Goal: Task Accomplishment & Management: Manage account settings

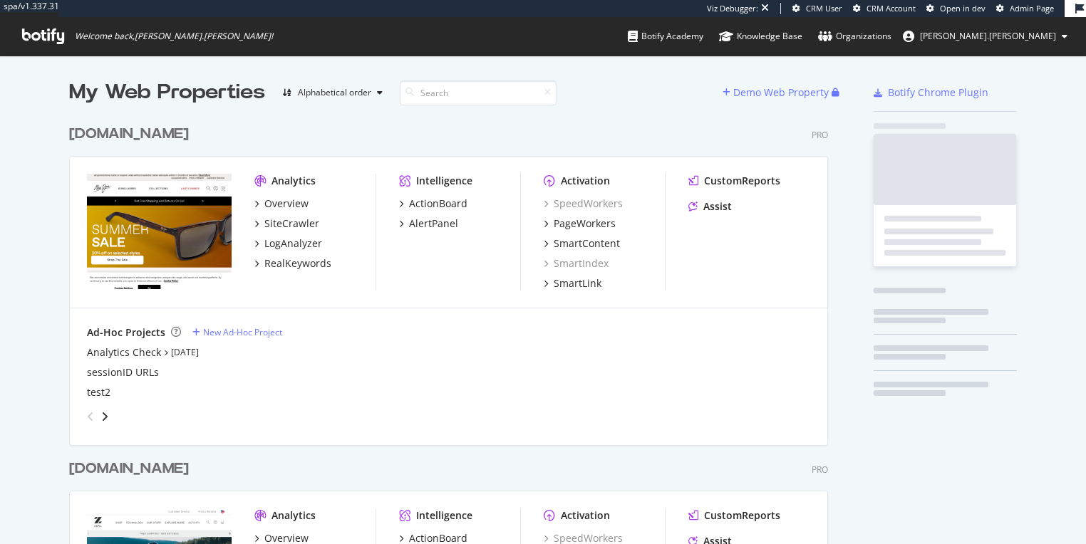
scroll to position [577, 762]
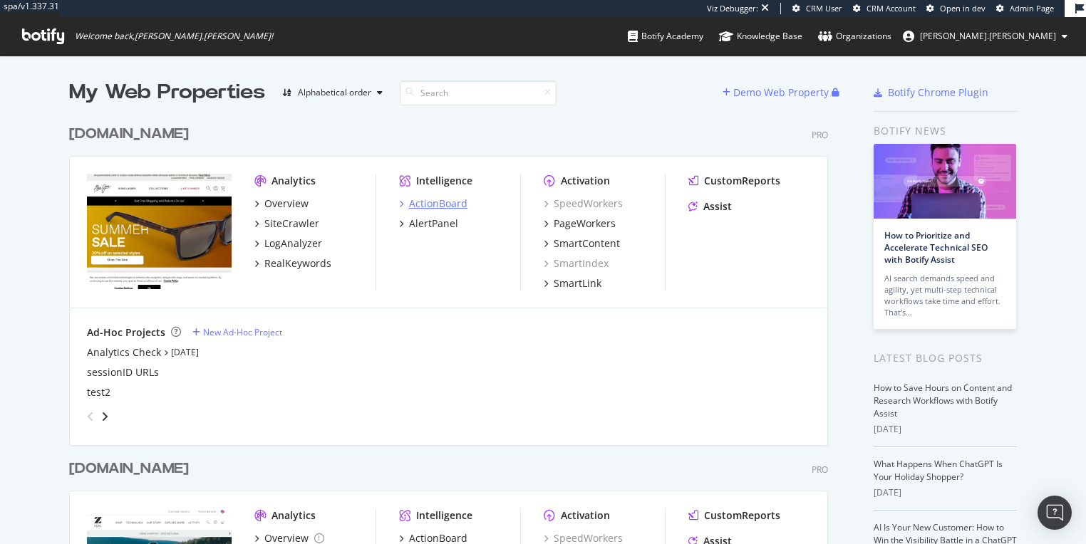
click at [445, 204] on div "ActionBoard" at bounding box center [438, 204] width 58 height 14
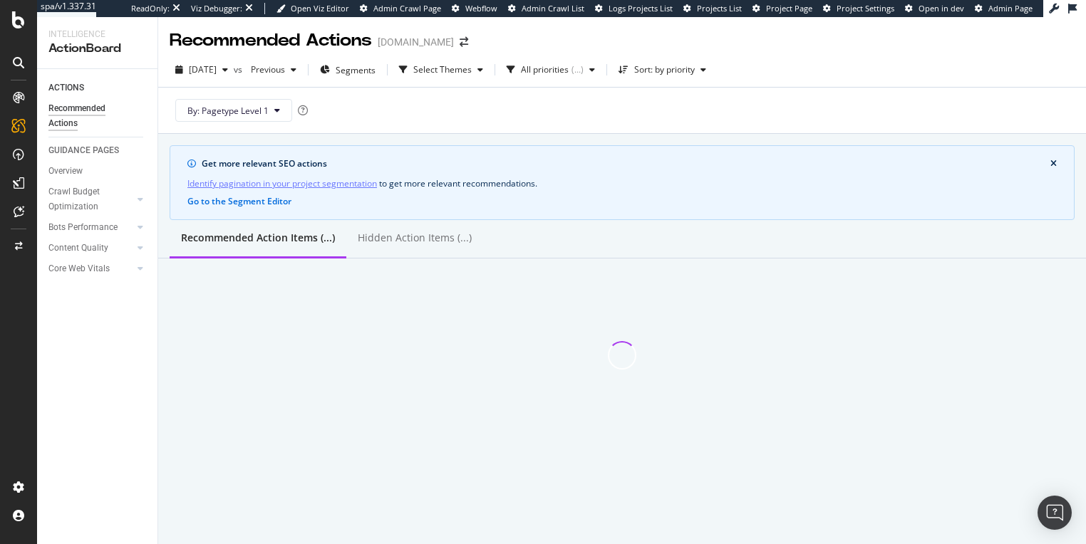
click at [322, 181] on link "Identify pagination in your project segmentation" at bounding box center [282, 183] width 190 height 15
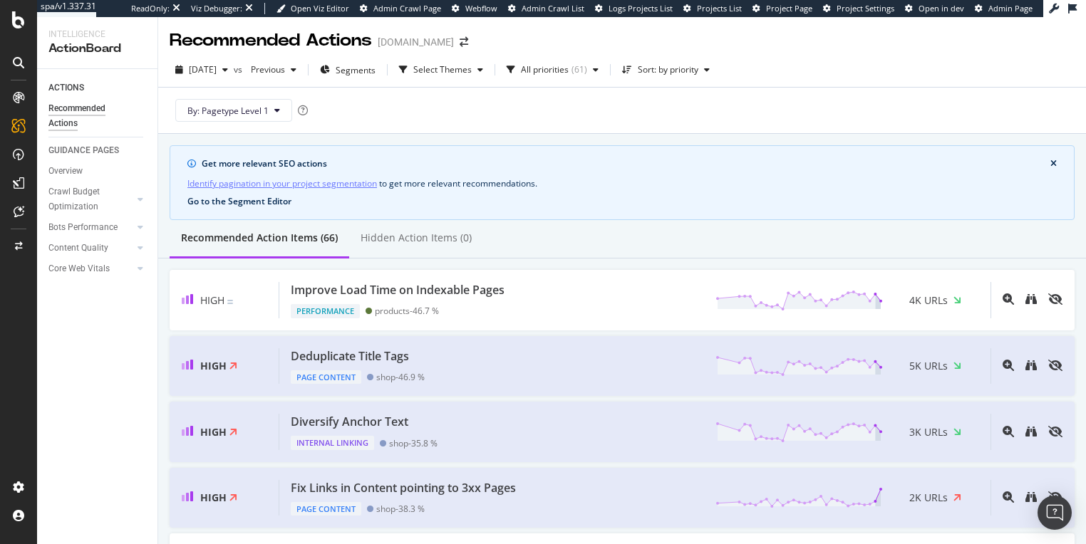
click at [240, 202] on button "Go to the Segment Editor" at bounding box center [239, 202] width 104 height 10
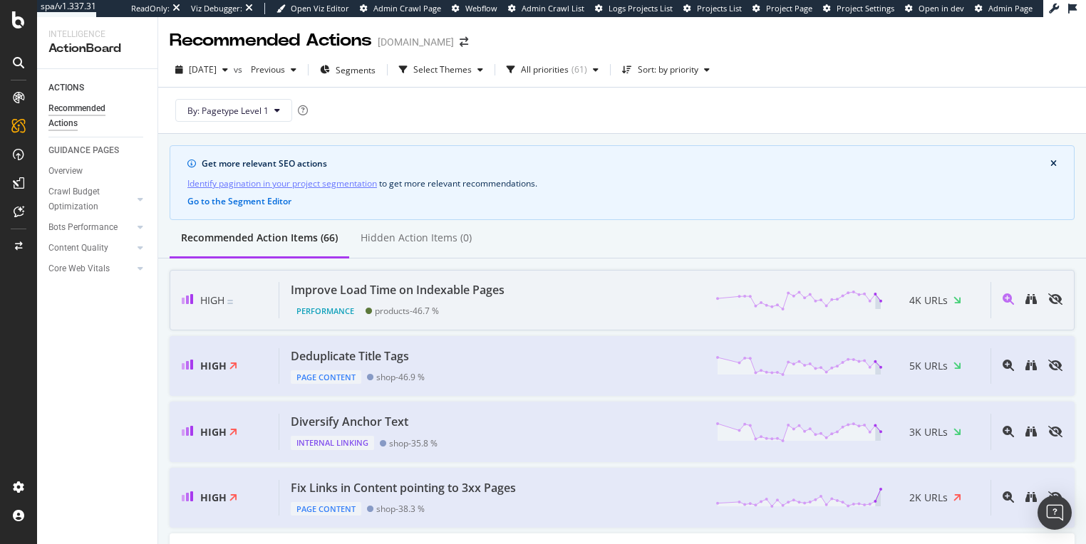
click at [613, 301] on div "Improve Load Time on Indexable Pages Performance products - 46.7 % 4K URLs" at bounding box center [634, 300] width 711 height 36
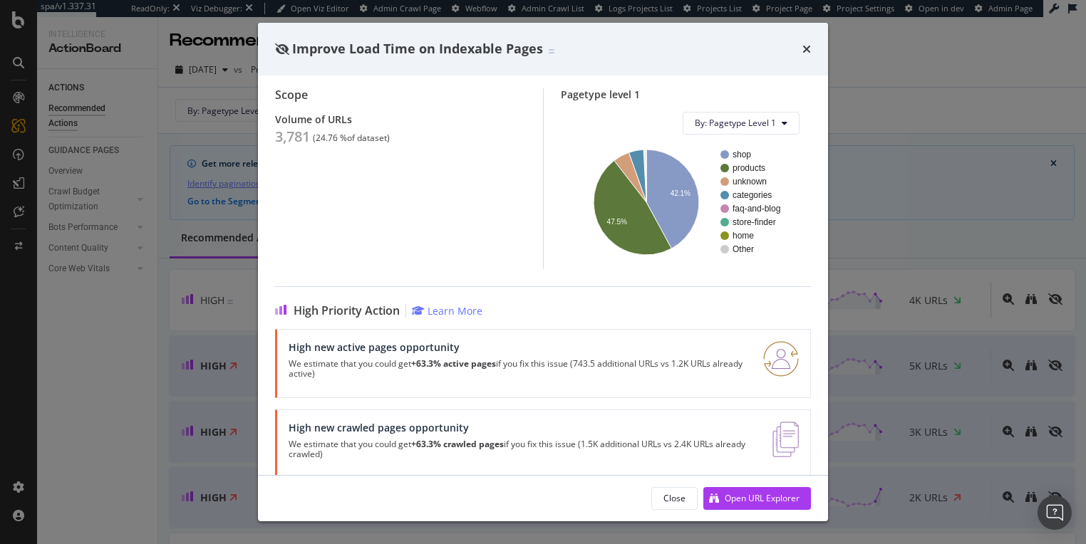
scroll to position [153, 0]
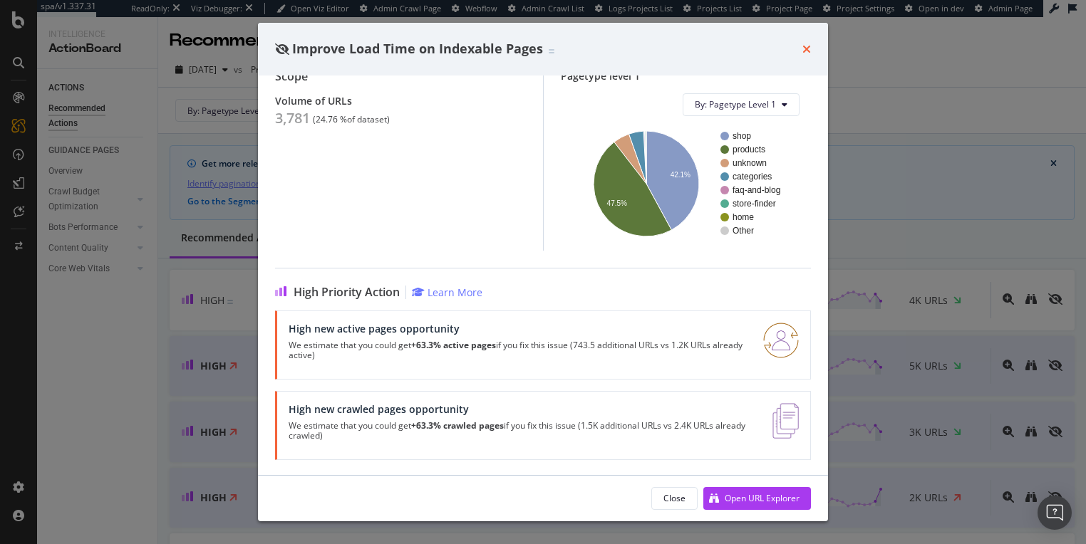
click at [804, 48] on icon "times" at bounding box center [806, 48] width 9 height 11
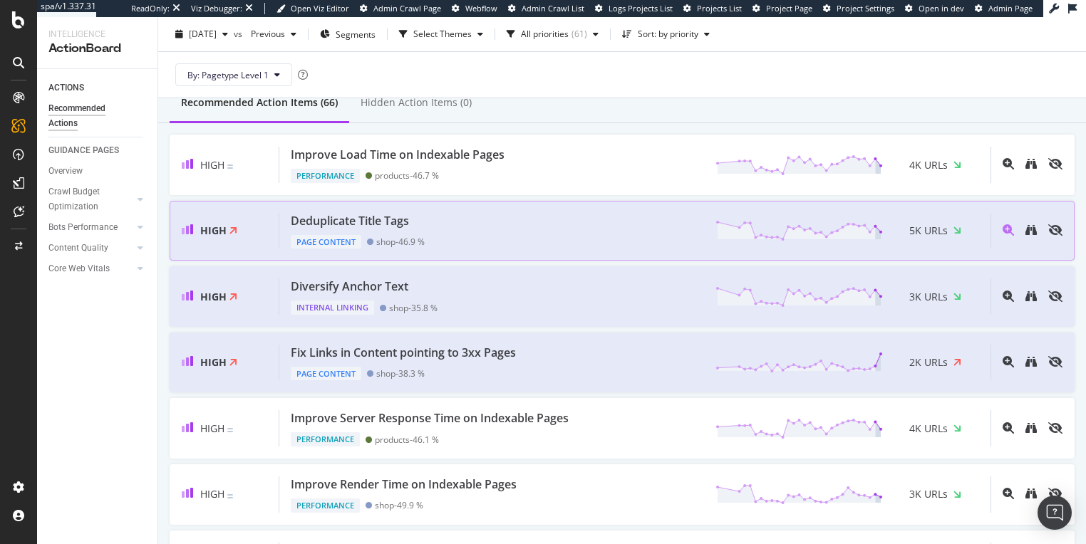
scroll to position [161, 0]
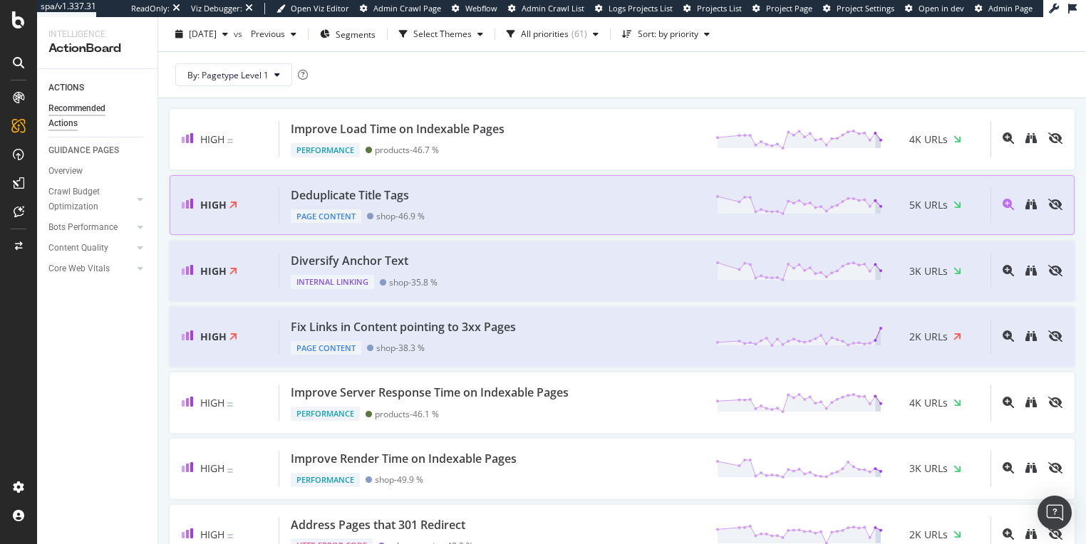
click at [463, 201] on div "Deduplicate Title Tags Page Content shop - 46.9 % 5K URLs" at bounding box center [634, 205] width 711 height 36
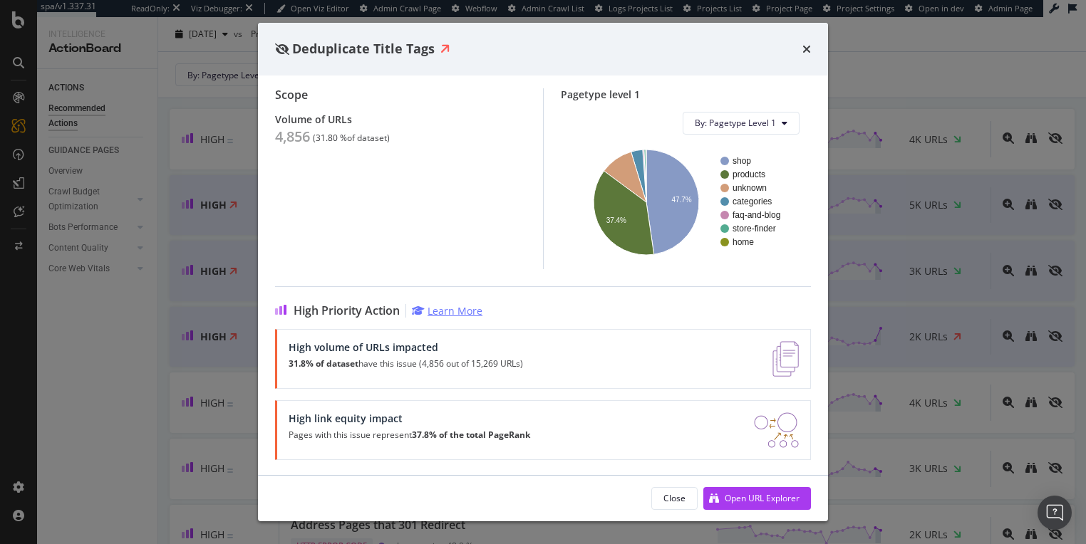
scroll to position [128, 0]
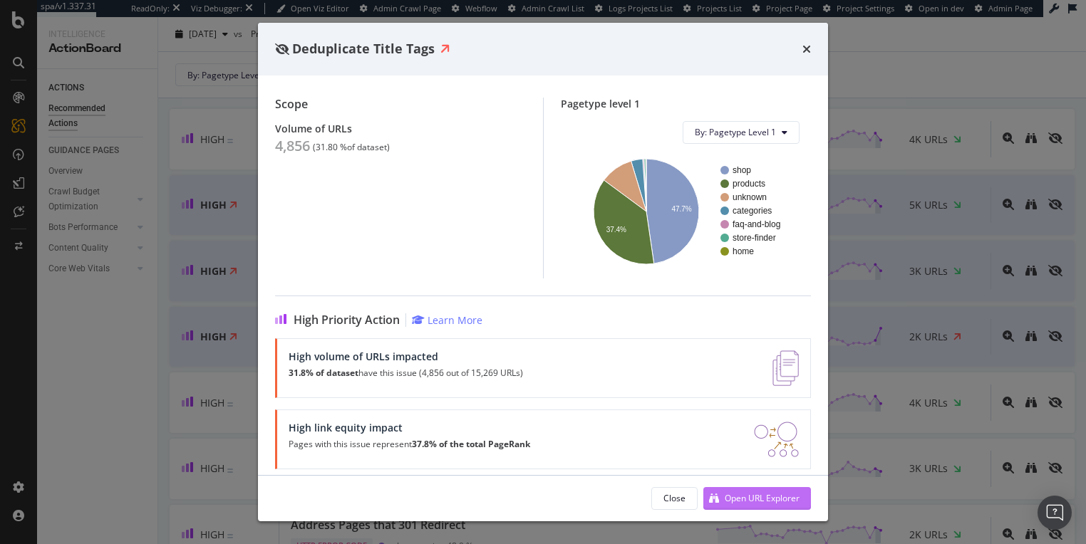
click at [747, 500] on div "Open URL Explorer" at bounding box center [762, 498] width 75 height 12
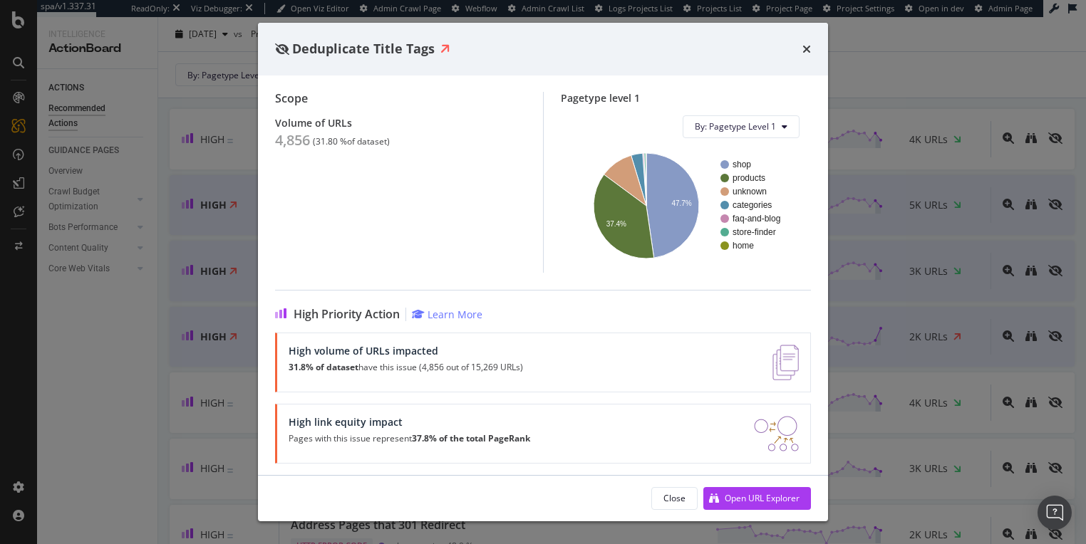
scroll to position [138, 0]
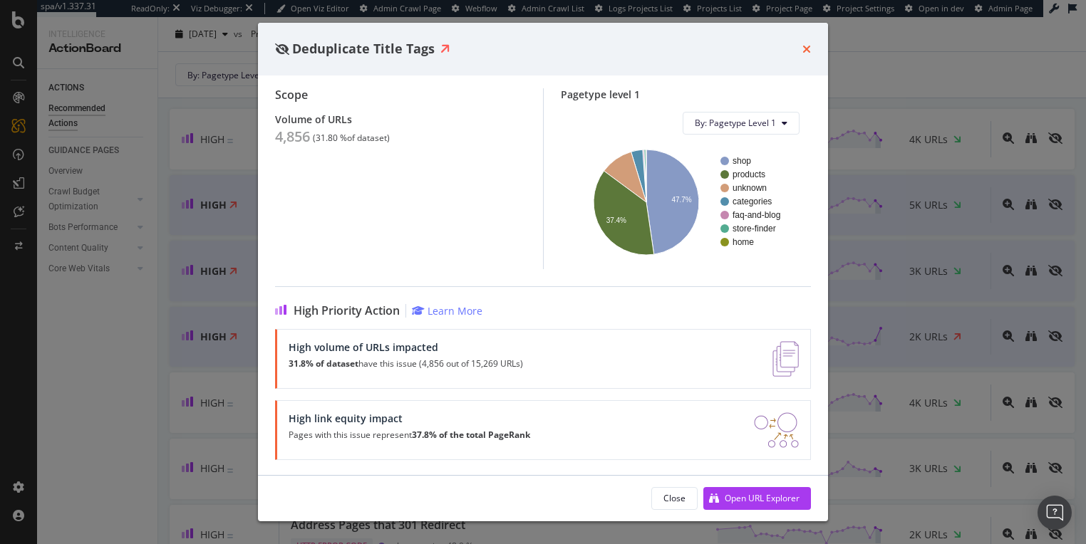
click at [807, 49] on icon "times" at bounding box center [806, 48] width 9 height 11
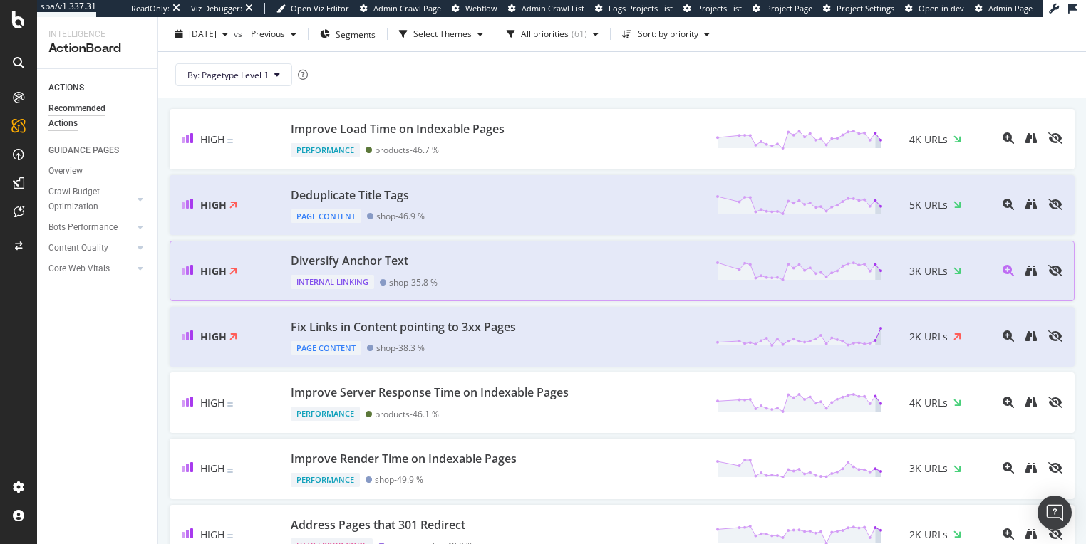
click at [437, 257] on div "Diversify Anchor Text" at bounding box center [364, 261] width 147 height 16
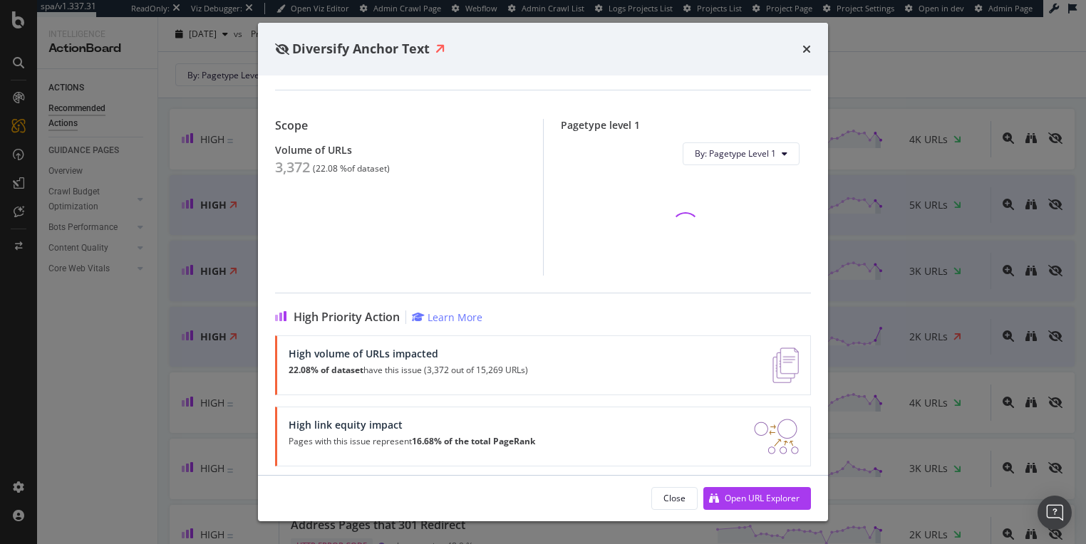
scroll to position [113, 0]
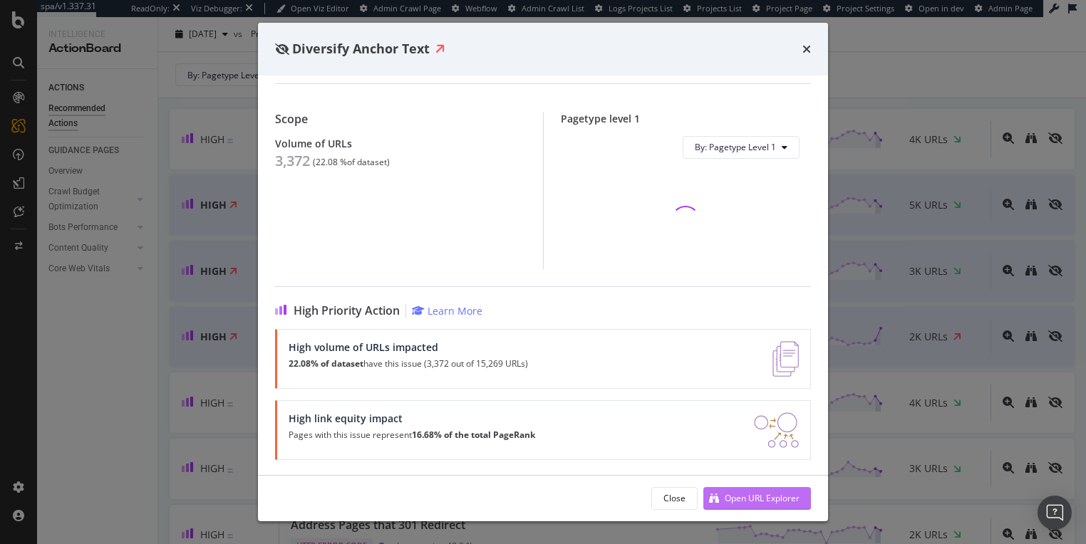
click at [738, 502] on div "Open URL Explorer" at bounding box center [762, 498] width 75 height 12
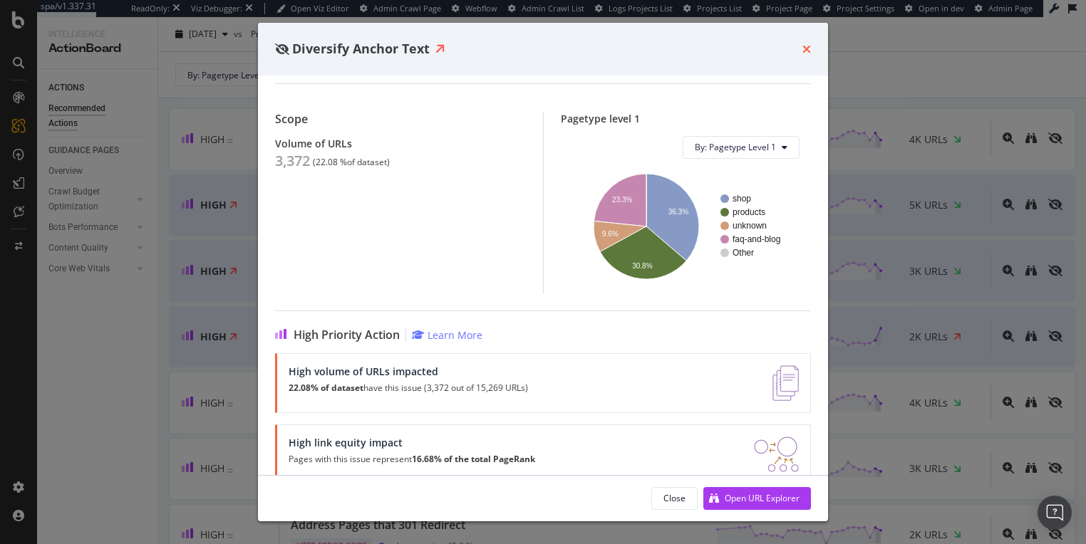
click at [809, 51] on icon "times" at bounding box center [806, 48] width 9 height 11
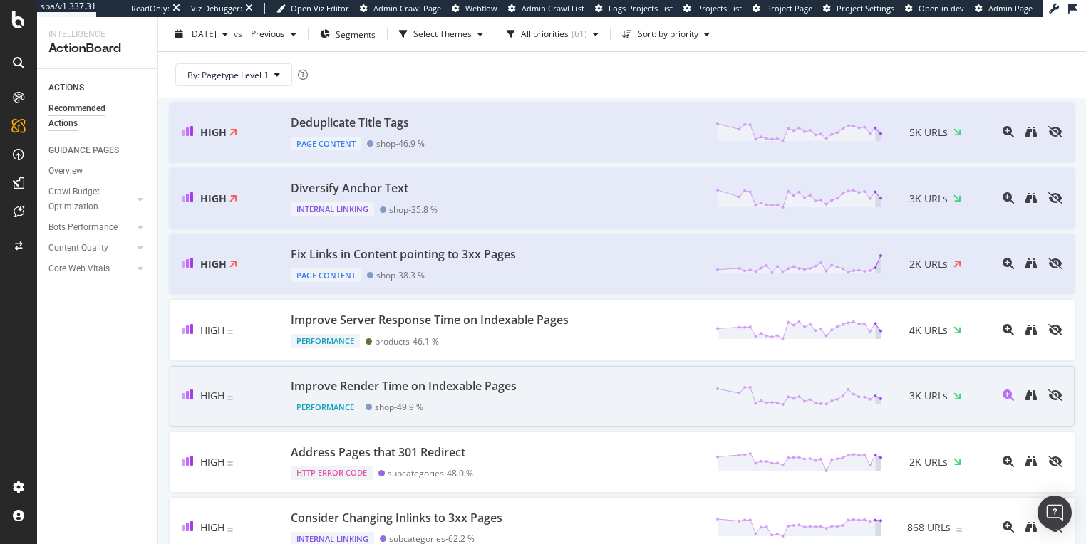
scroll to position [157, 0]
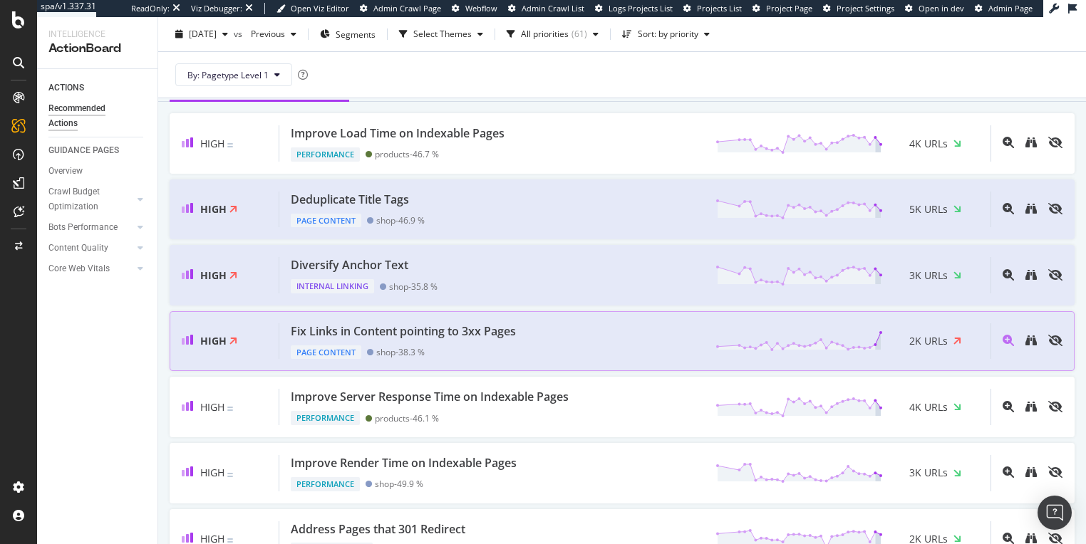
click at [553, 331] on div "Fix Links in Content pointing to 3xx Pages Page Content shop - 38.3 % 2K URLs" at bounding box center [634, 341] width 711 height 36
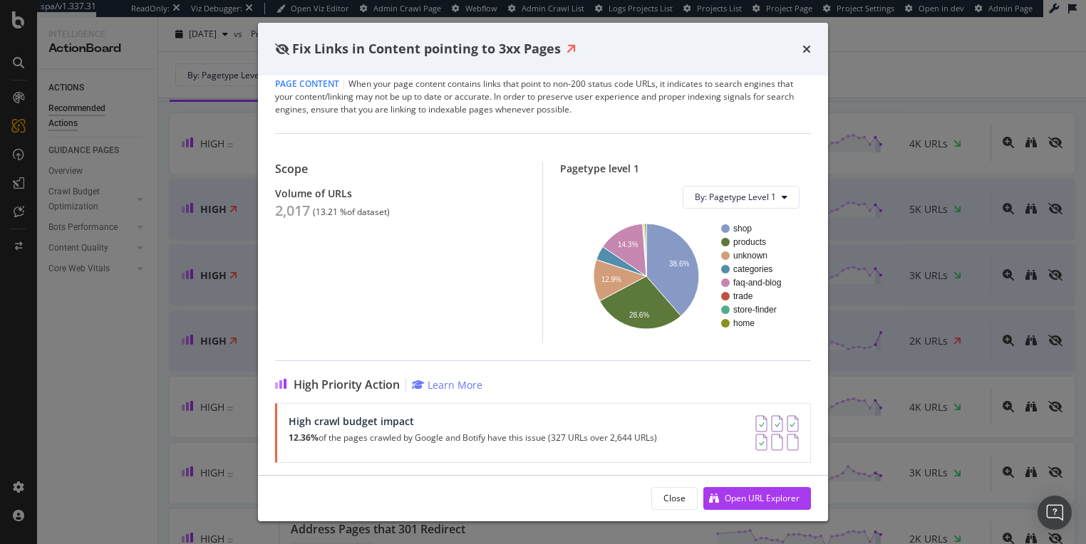
scroll to position [19, 0]
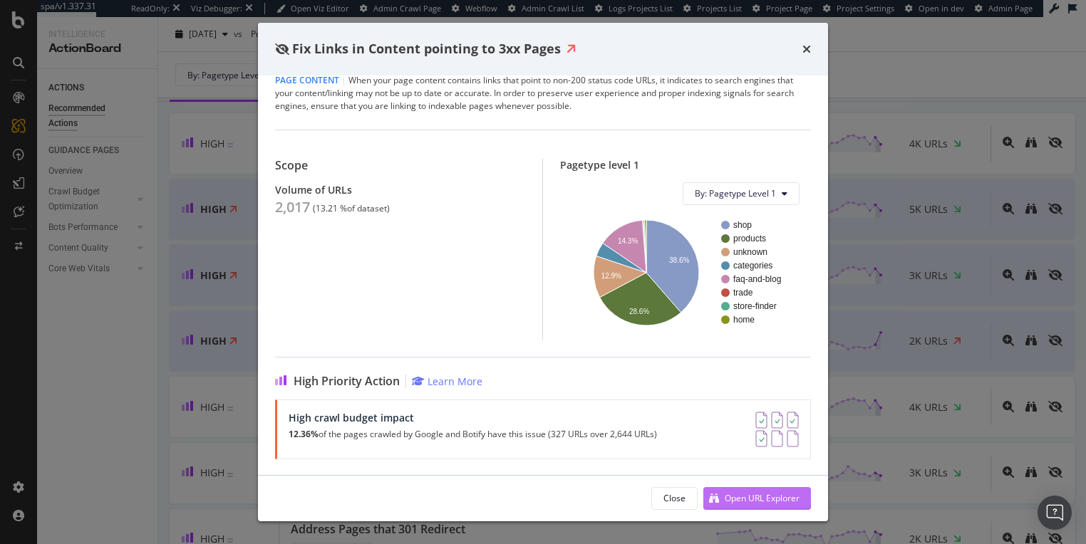
click at [732, 499] on div "Open URL Explorer" at bounding box center [762, 498] width 75 height 12
click at [807, 48] on icon "times" at bounding box center [806, 48] width 9 height 11
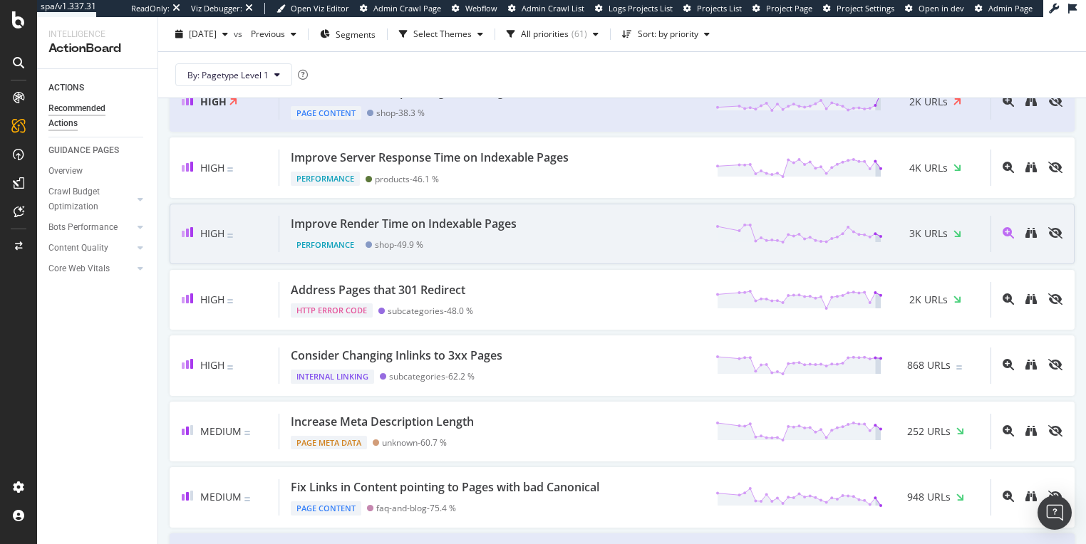
scroll to position [403, 0]
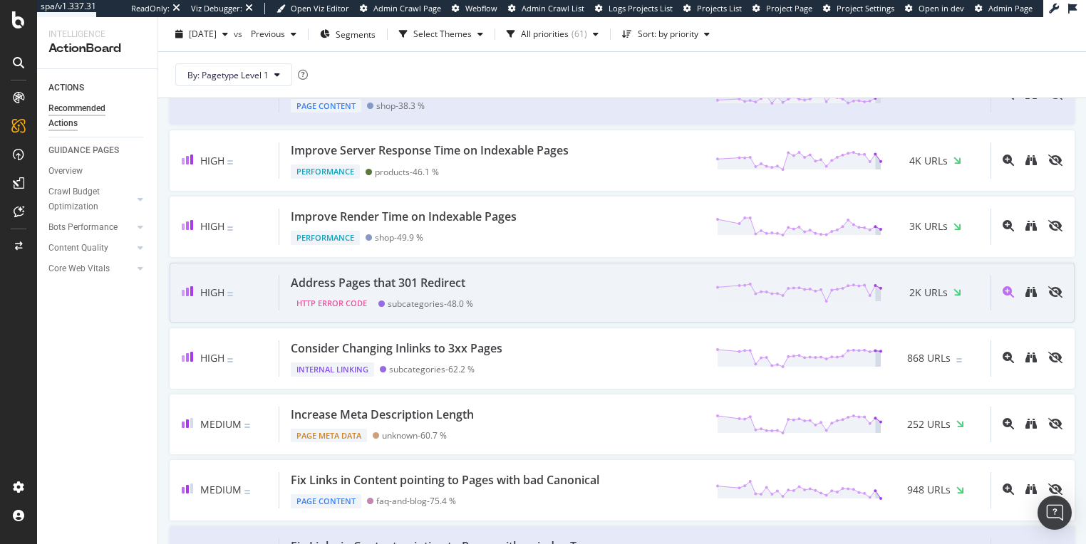
click at [400, 282] on div "Address Pages that 301 Redirect" at bounding box center [378, 283] width 175 height 16
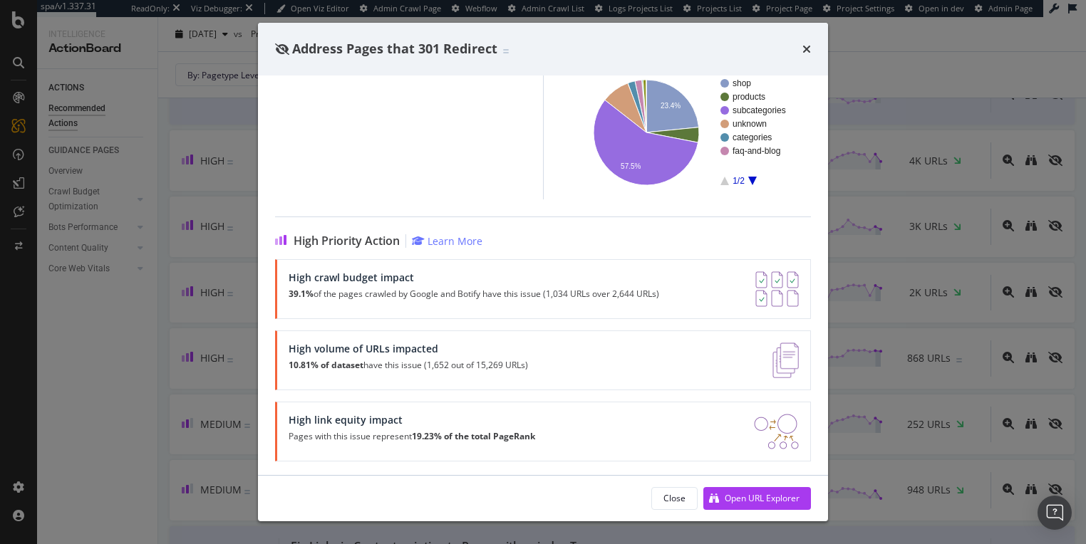
scroll to position [180, 0]
click at [755, 504] on div "Open URL Explorer" at bounding box center [751, 498] width 96 height 21
click at [808, 48] on icon "times" at bounding box center [806, 48] width 9 height 11
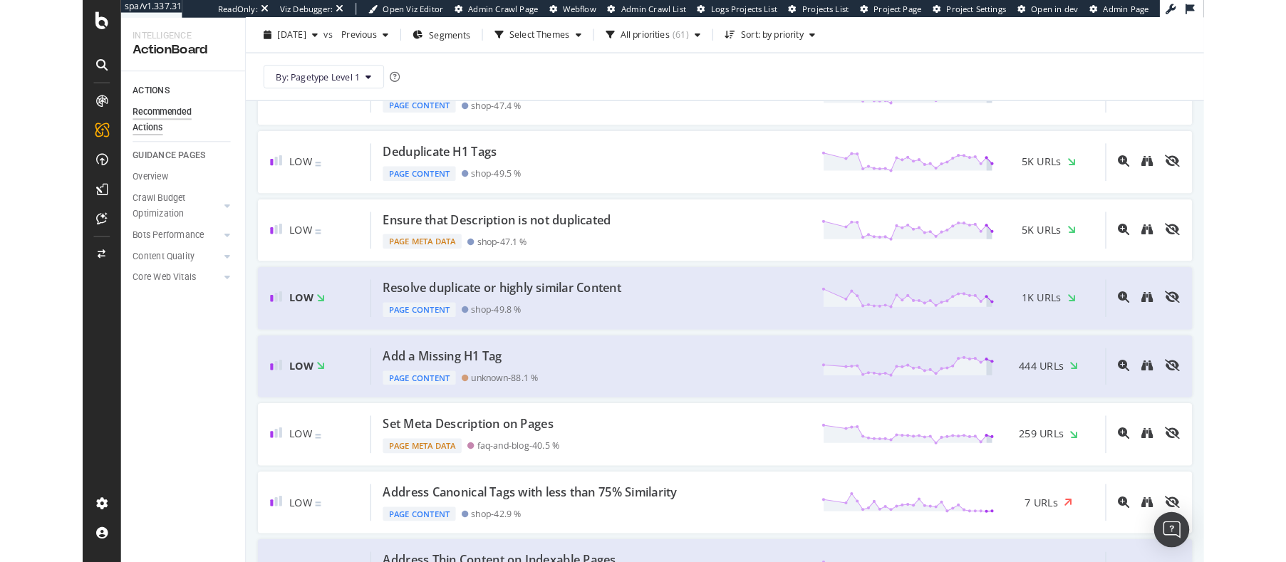
scroll to position [1198, 0]
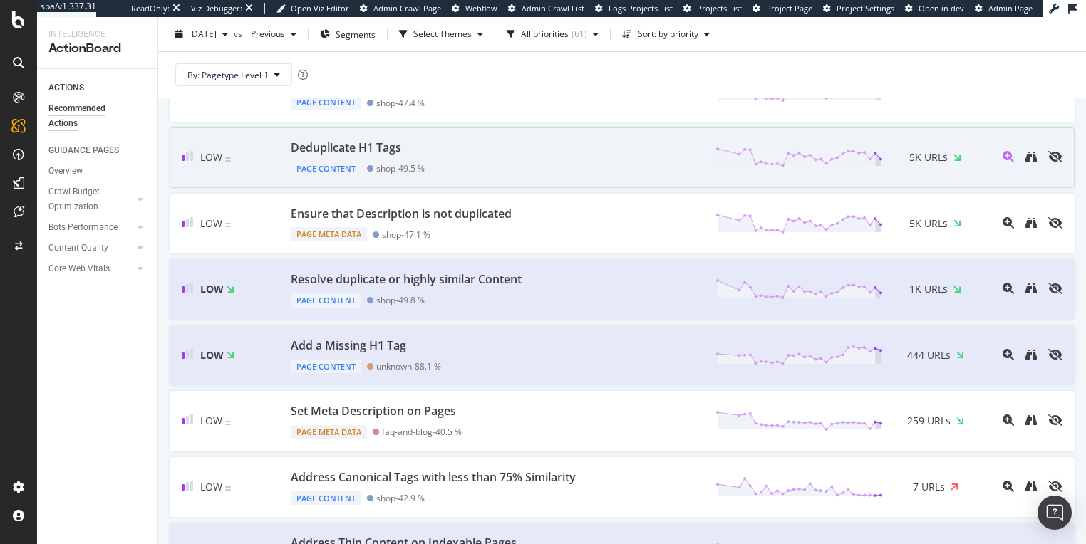
click at [452, 150] on div "Deduplicate H1 Tags Page Content shop - 49.5 % 5K URLs" at bounding box center [634, 158] width 711 height 36
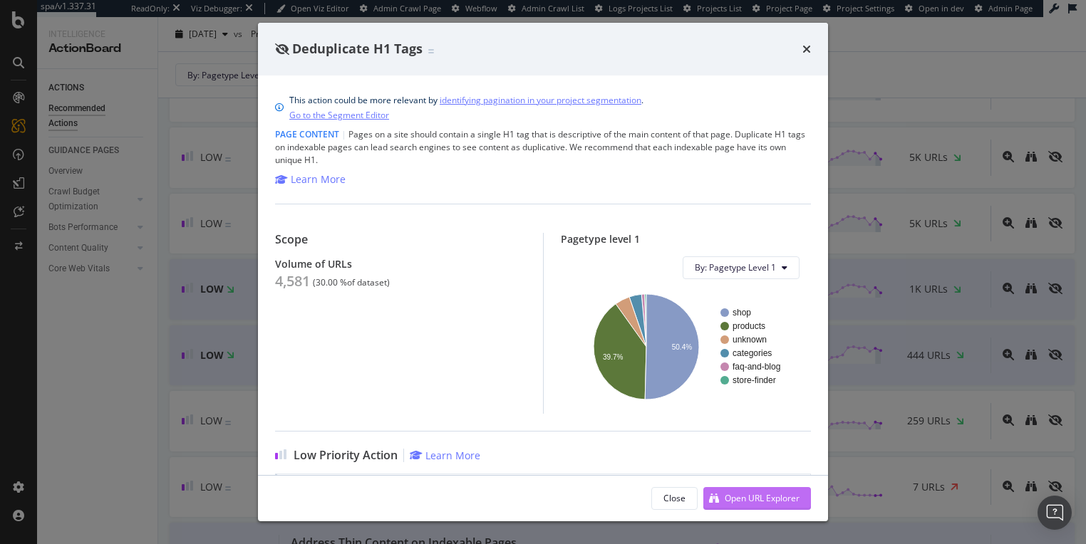
click at [777, 497] on div "Open URL Explorer" at bounding box center [762, 498] width 75 height 12
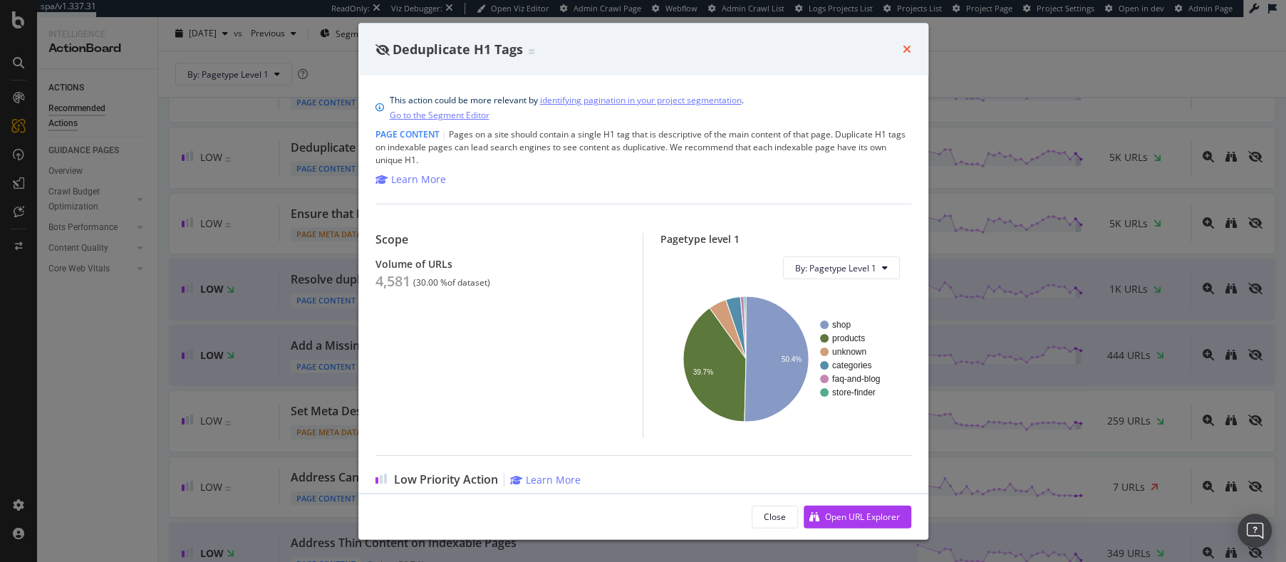
click at [905, 51] on icon "times" at bounding box center [907, 48] width 9 height 11
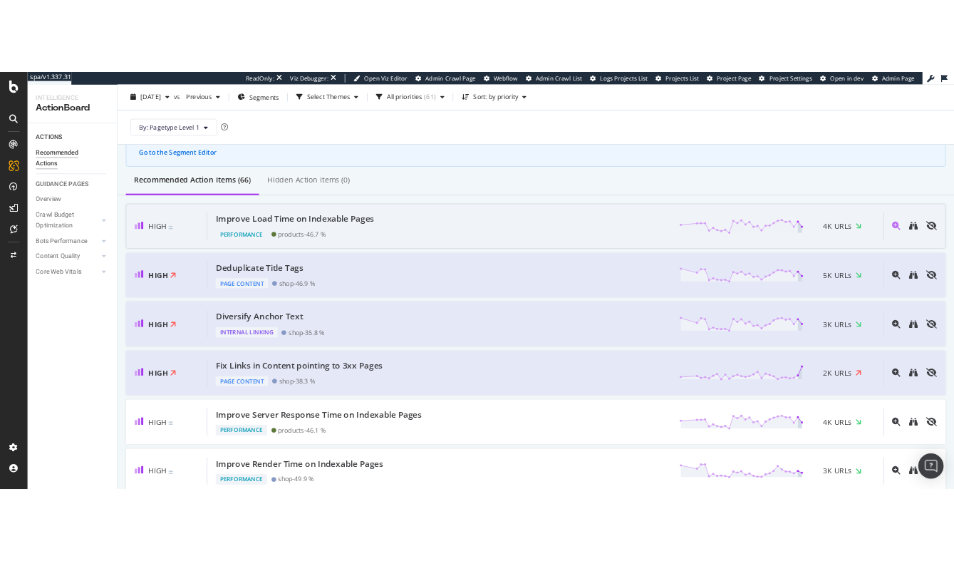
scroll to position [83, 0]
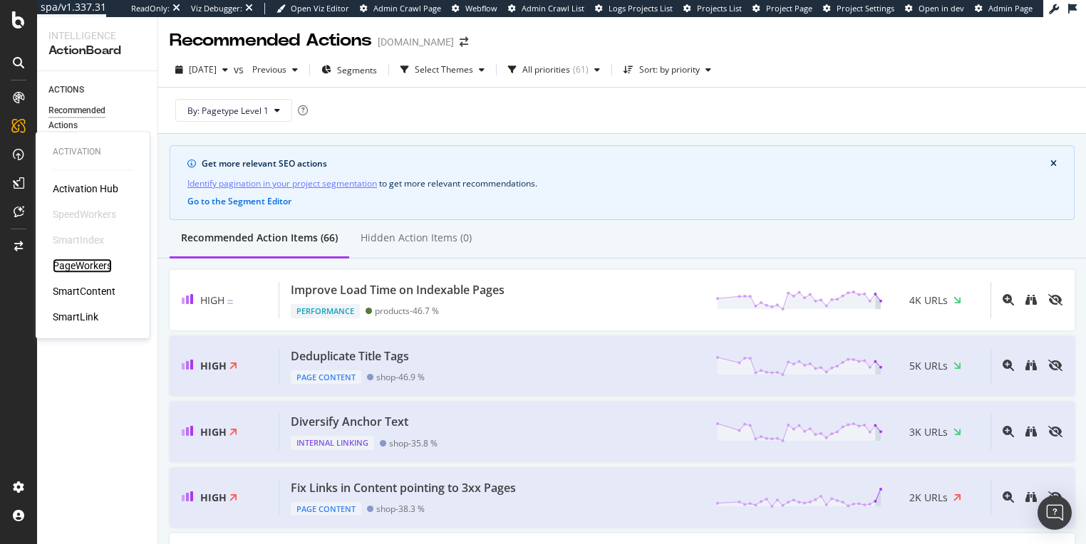
click at [85, 264] on div "PageWorkers" at bounding box center [82, 266] width 59 height 14
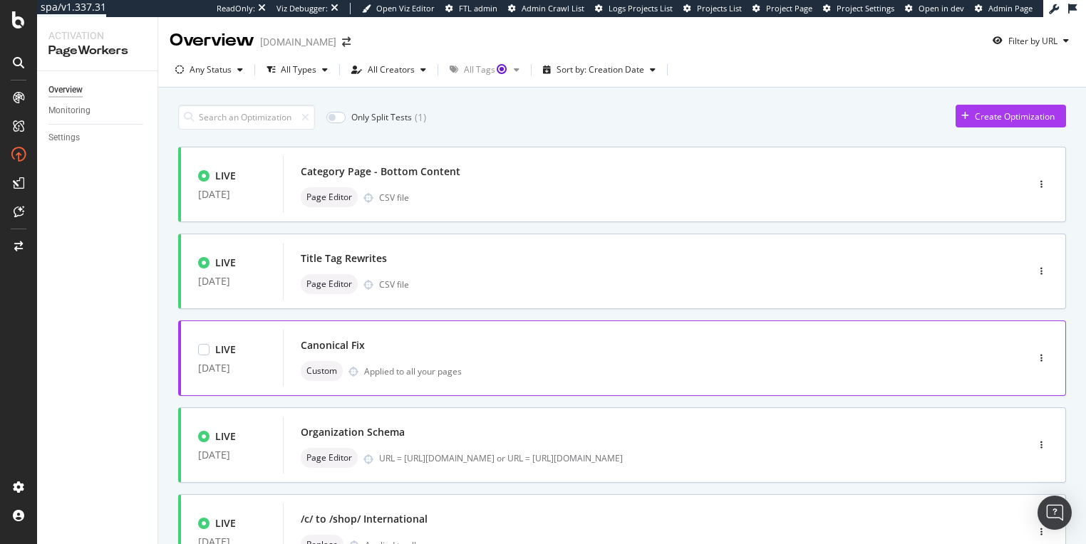
click at [469, 348] on div "Canonical Fix" at bounding box center [633, 346] width 665 height 20
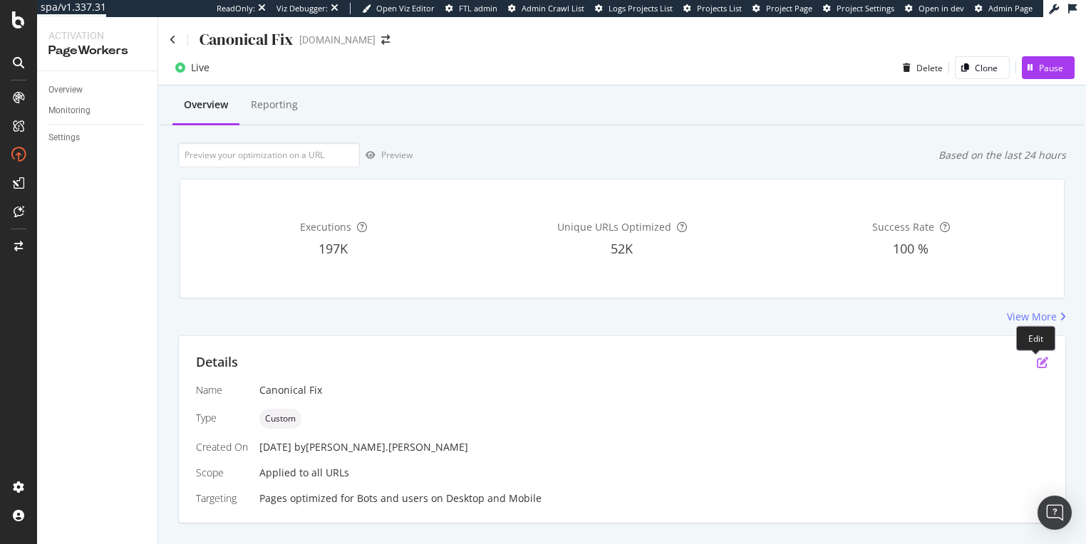
click at [1037, 363] on icon "pen-to-square" at bounding box center [1042, 362] width 11 height 11
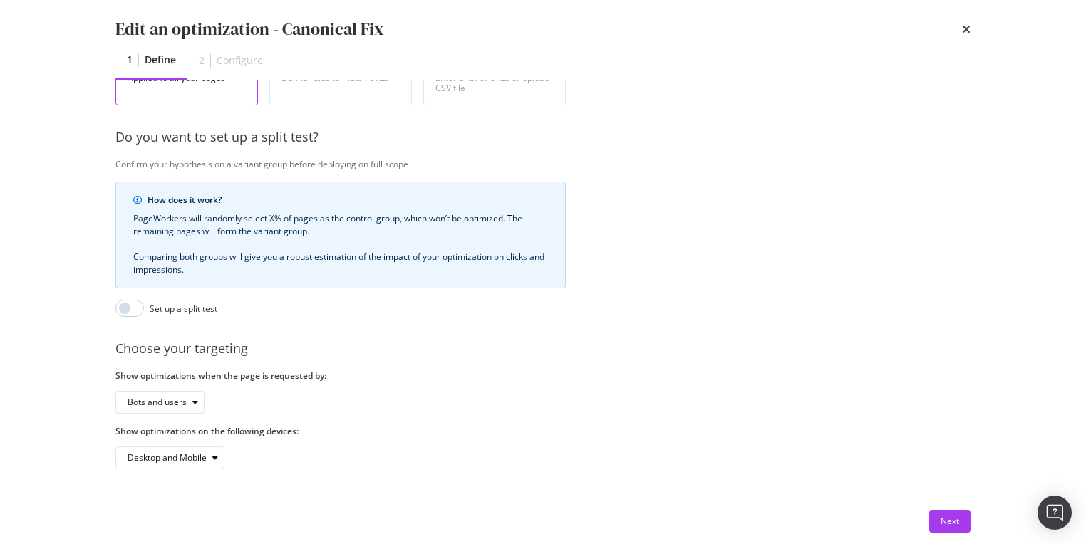
scroll to position [318, 0]
click at [950, 517] on div "Next" at bounding box center [949, 521] width 19 height 12
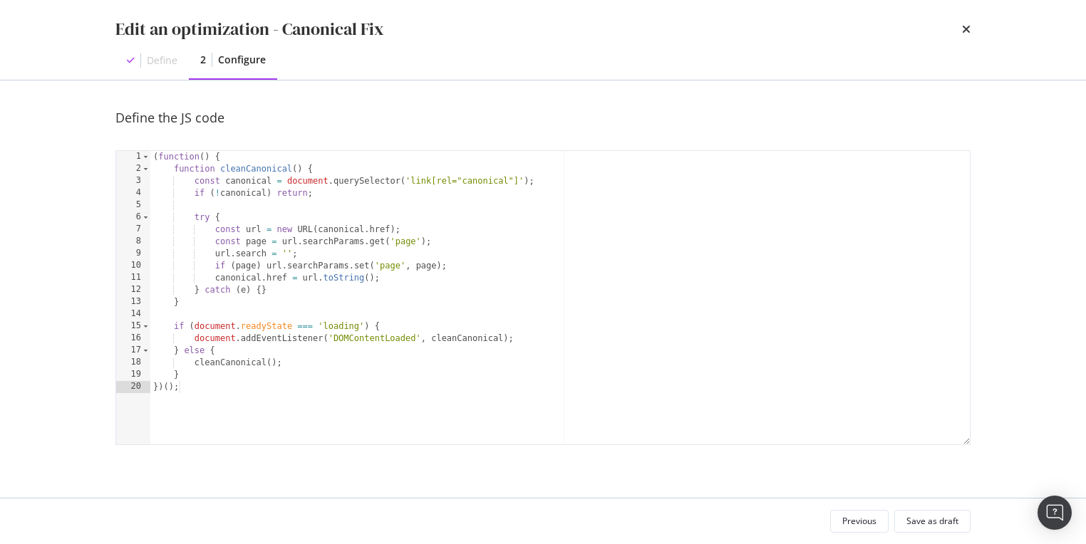
scroll to position [0, 0]
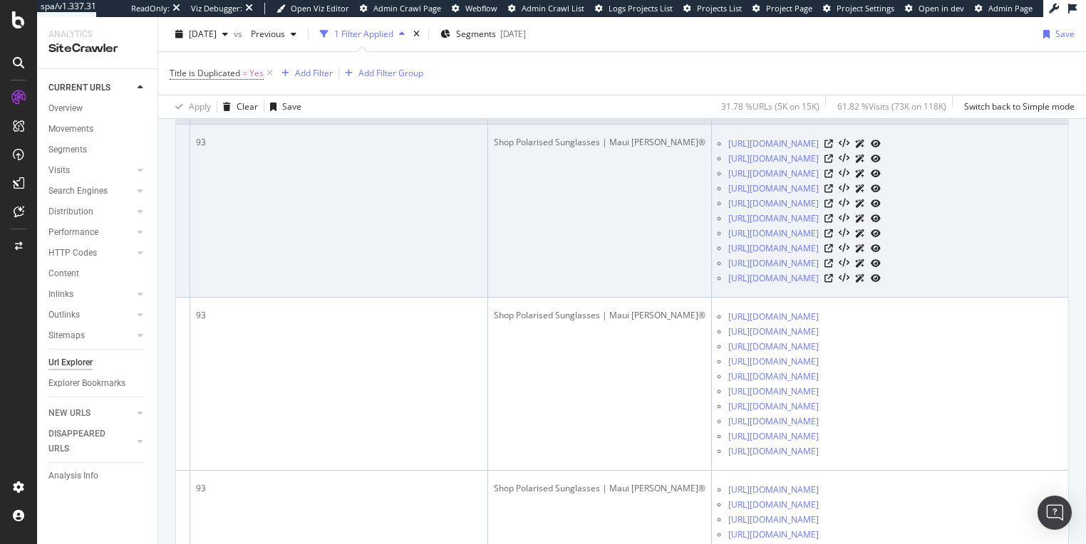
scroll to position [409, 0]
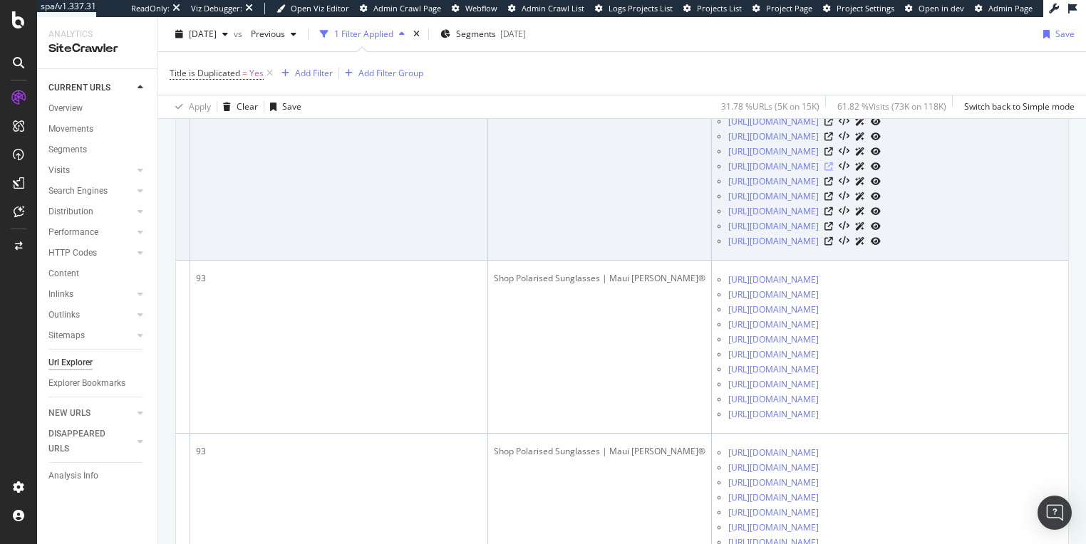
click at [833, 171] on icon at bounding box center [828, 166] width 9 height 9
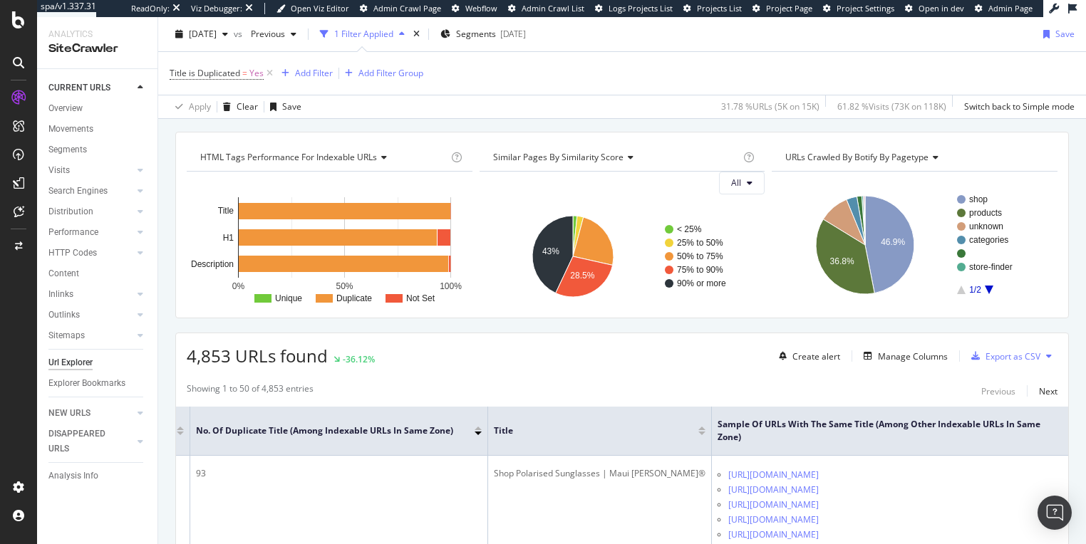
scroll to position [0, 0]
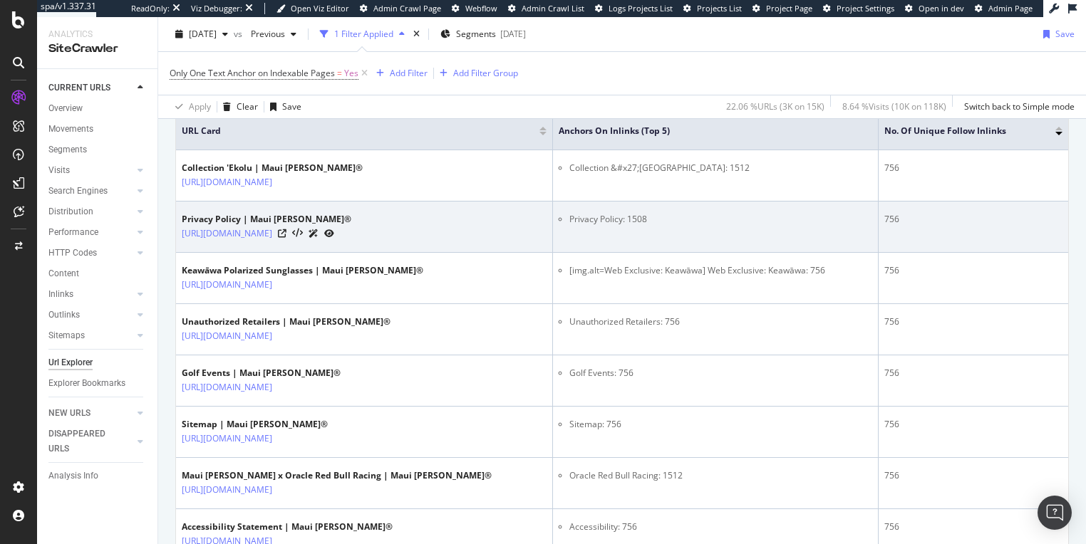
scroll to position [347, 0]
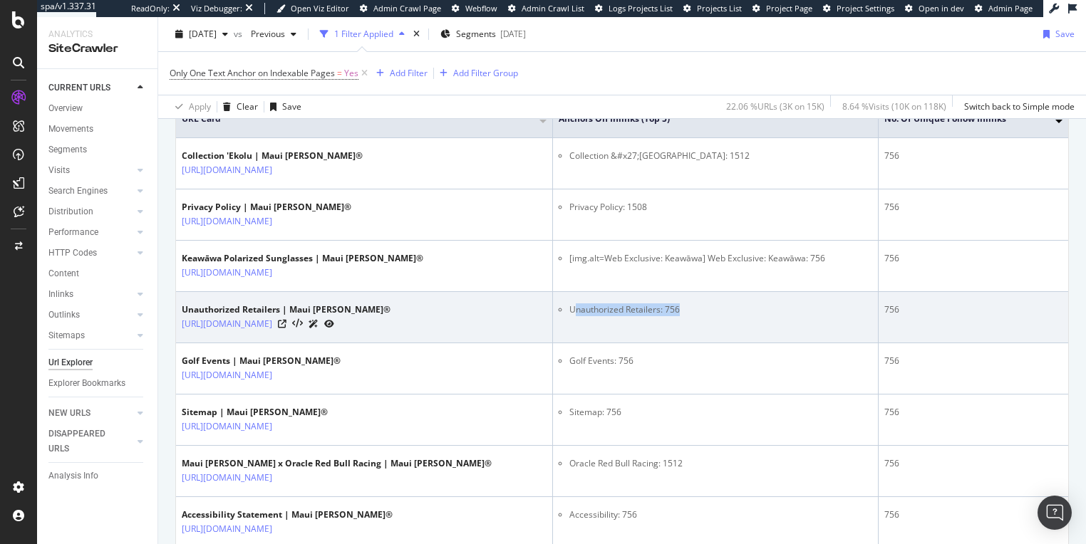
drag, startPoint x: 594, startPoint y: 309, endPoint x: 717, endPoint y: 313, distance: 124.1
click at [713, 313] on td "Unauthorized Retailers: 756" at bounding box center [716, 317] width 326 height 51
click at [747, 312] on li "Unauthorized Retailers: 756" at bounding box center [721, 310] width 304 height 13
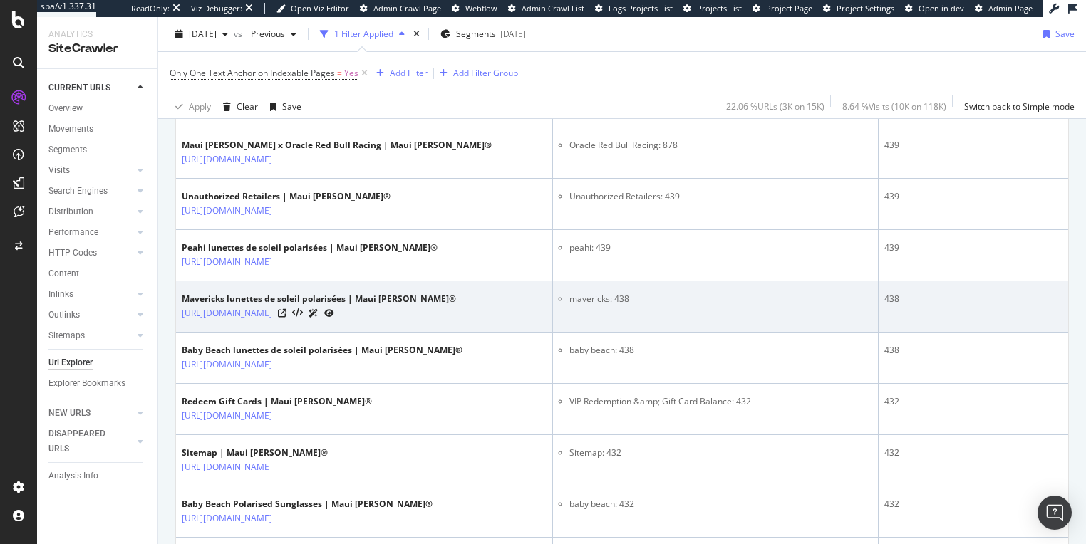
scroll to position [2066, 0]
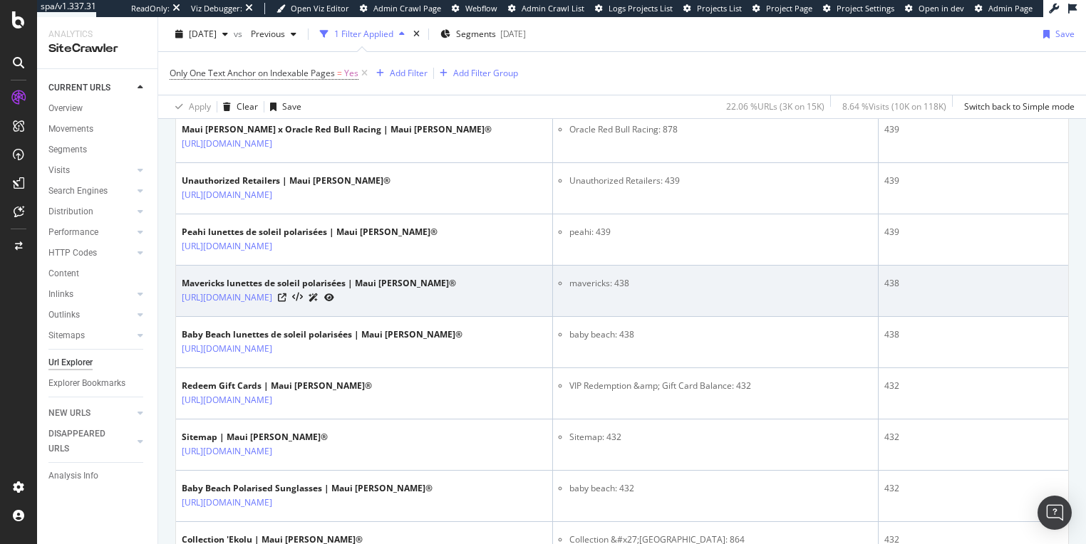
click at [620, 277] on li "mavericks: 438" at bounding box center [721, 283] width 304 height 13
drag, startPoint x: 663, startPoint y: 271, endPoint x: 576, endPoint y: 273, distance: 87.7
click at [576, 273] on td "mavericks: 438" at bounding box center [716, 291] width 326 height 51
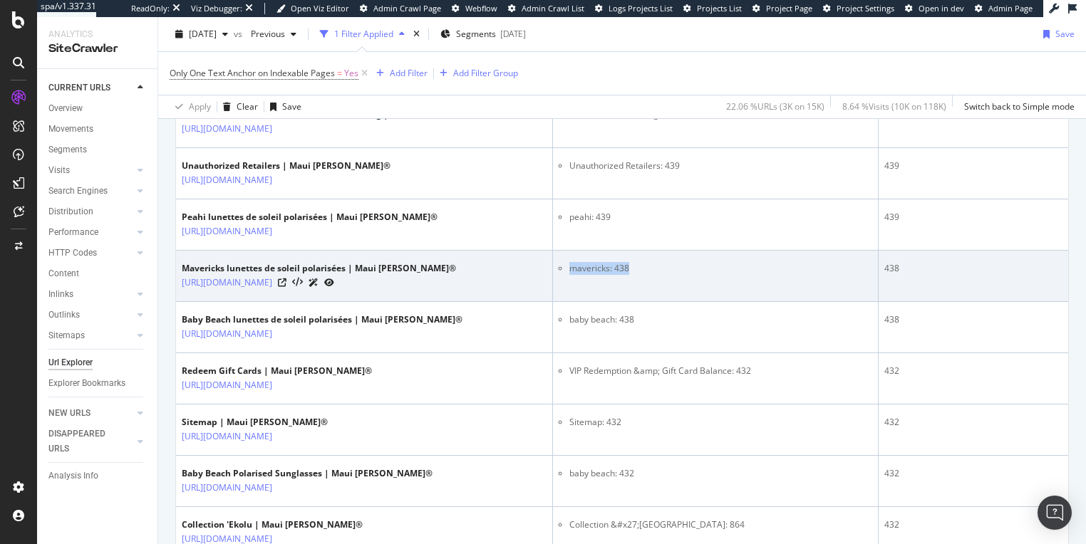
scroll to position [2082, 0]
click at [730, 277] on td "mavericks: 438" at bounding box center [716, 275] width 326 height 51
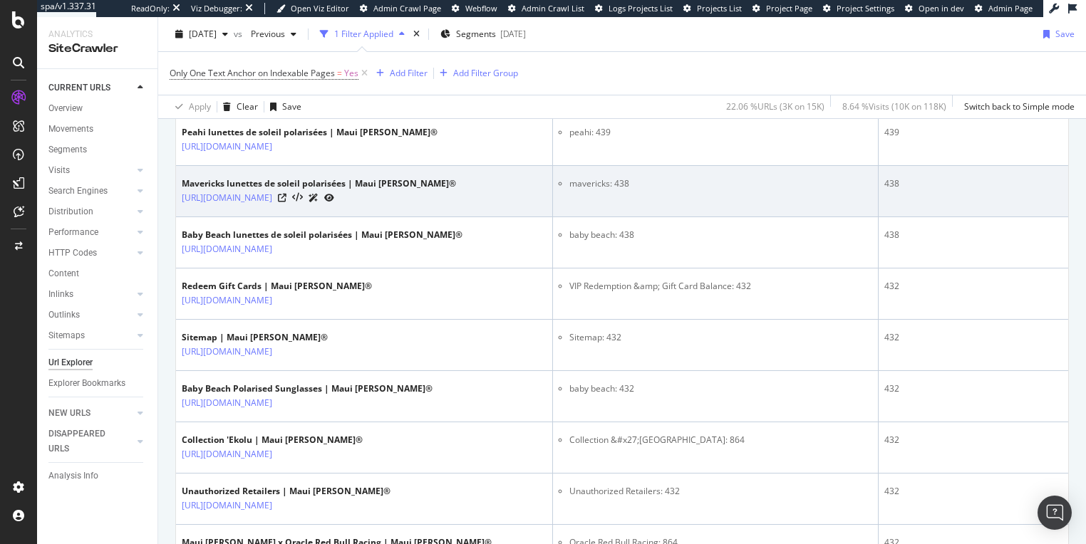
scroll to position [2217, 0]
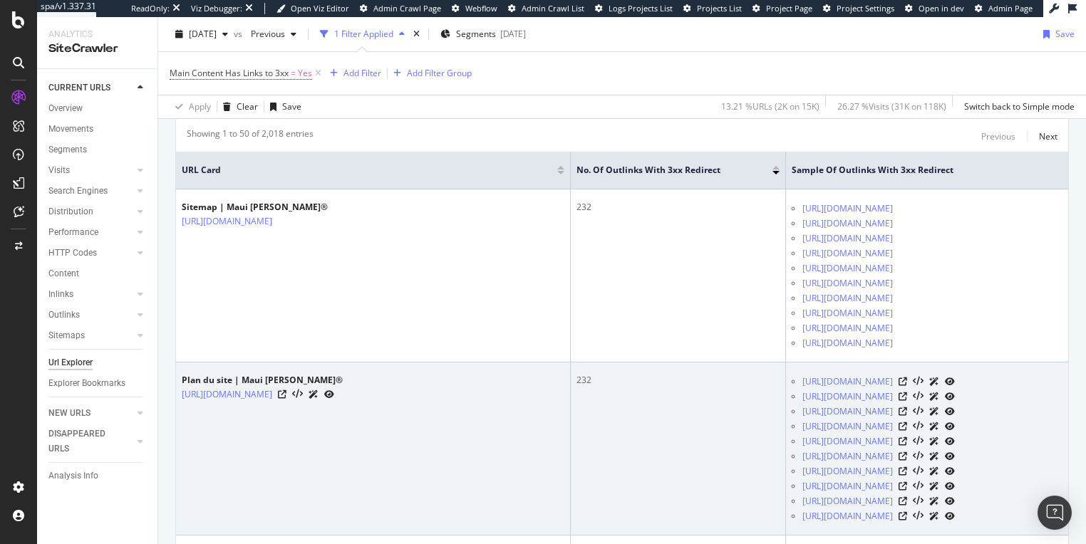
scroll to position [244, 0]
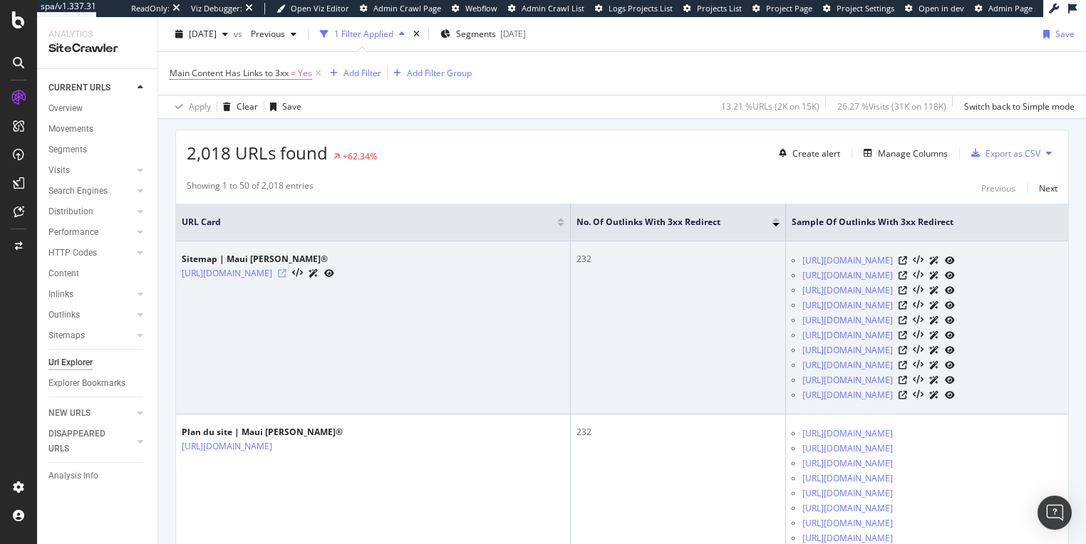
click at [286, 269] on icon at bounding box center [282, 273] width 9 height 9
drag, startPoint x: 730, startPoint y: 258, endPoint x: 914, endPoint y: 259, distance: 183.8
click at [914, 259] on ul "https://www.mauijim.com/c/green_sunglasses https://www.mauijim.com/IT/en_GB/c/w…" at bounding box center [927, 328] width 271 height 150
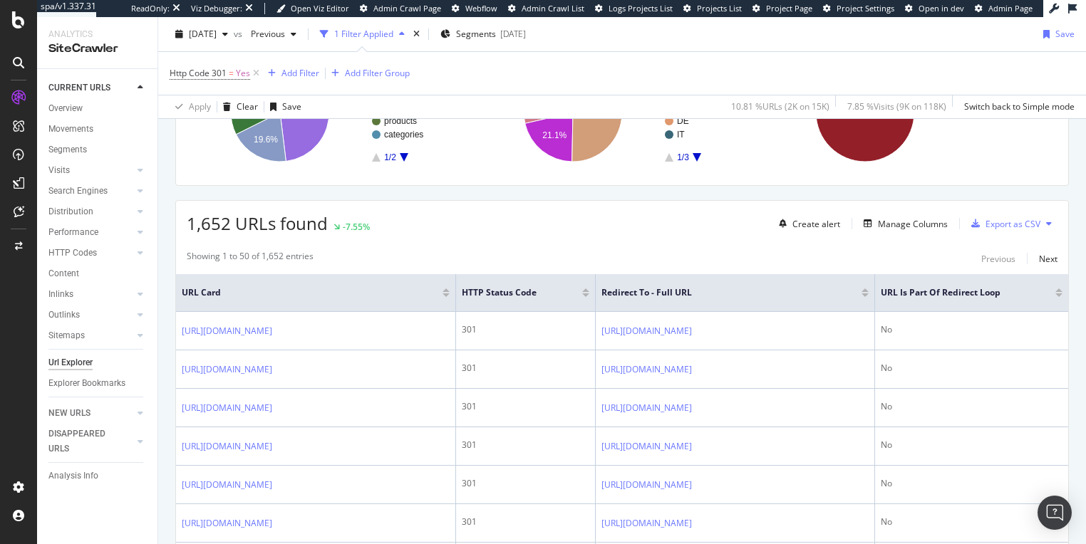
scroll to position [262, 0]
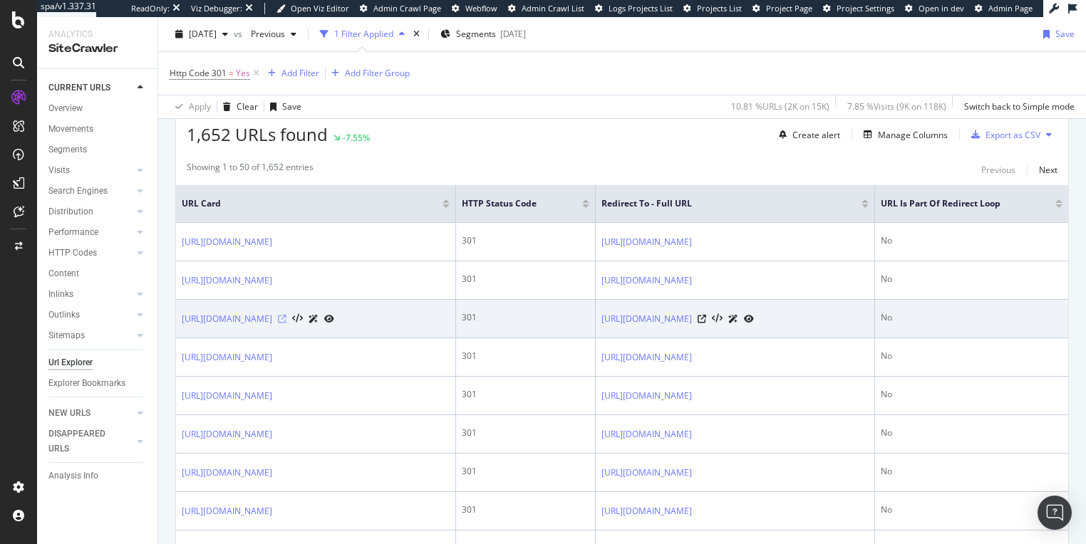
click at [286, 315] on icon at bounding box center [282, 319] width 9 height 9
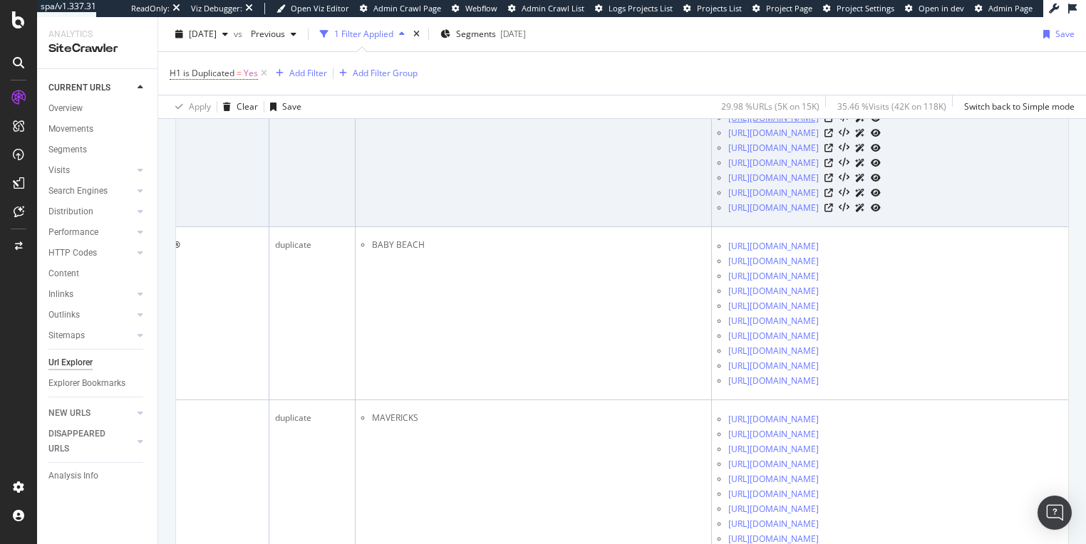
scroll to position [653, 0]
click at [833, 197] on icon at bounding box center [828, 192] width 9 height 9
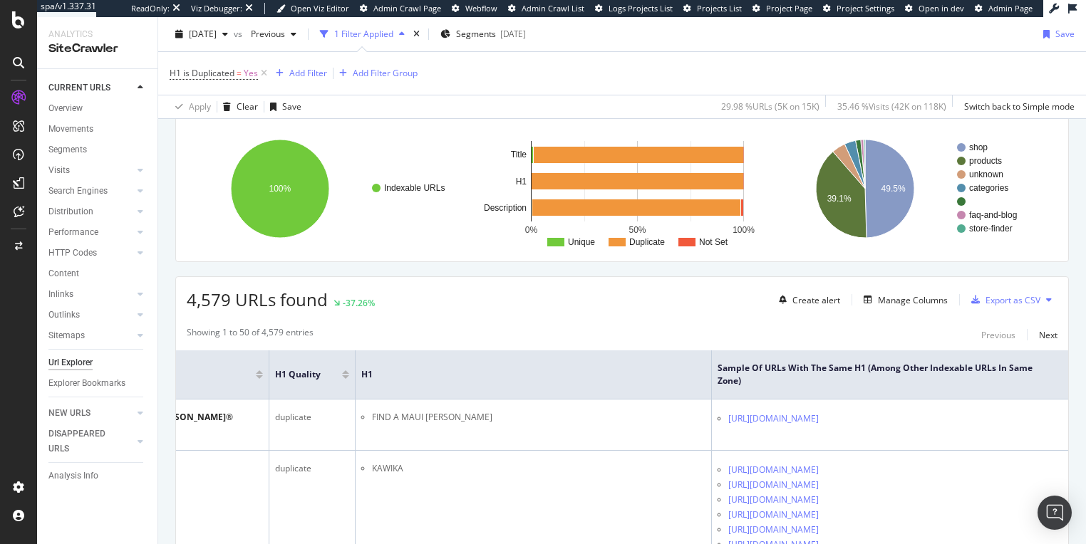
scroll to position [0, 0]
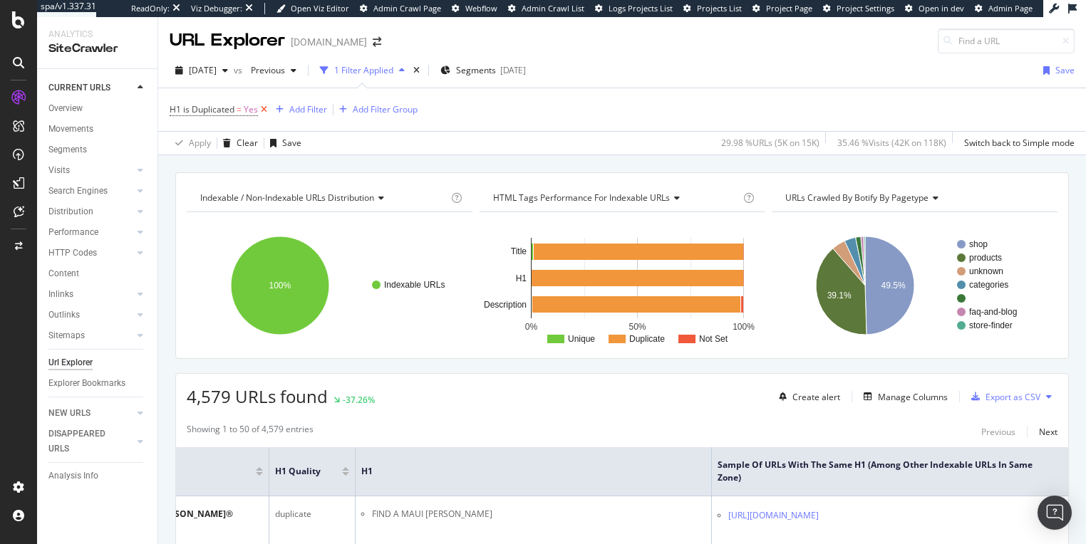
click at [262, 108] on icon at bounding box center [264, 110] width 12 height 14
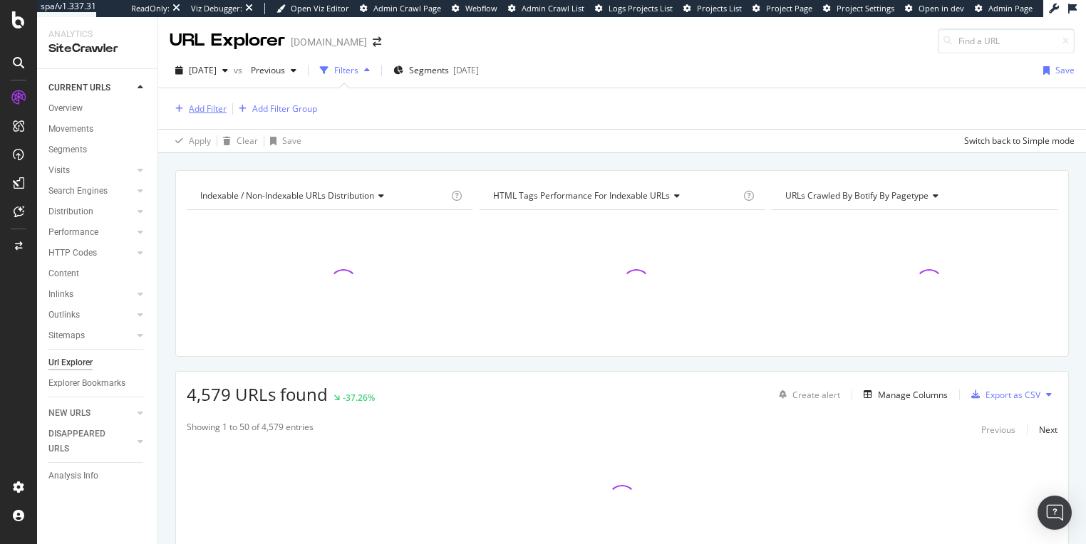
click at [204, 108] on div "Add Filter" at bounding box center [208, 109] width 38 height 12
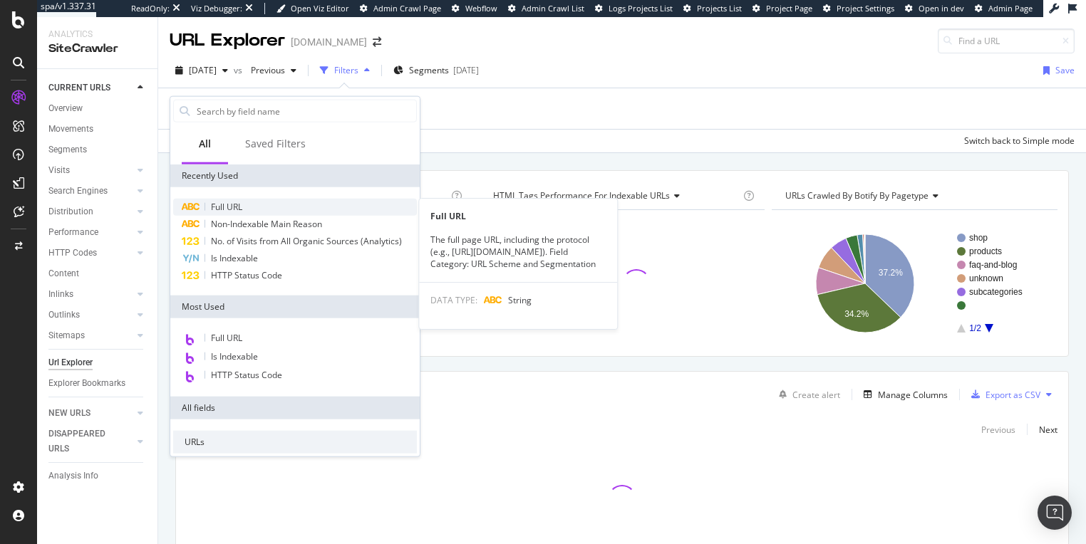
click at [252, 207] on div "Full URL" at bounding box center [295, 207] width 244 height 17
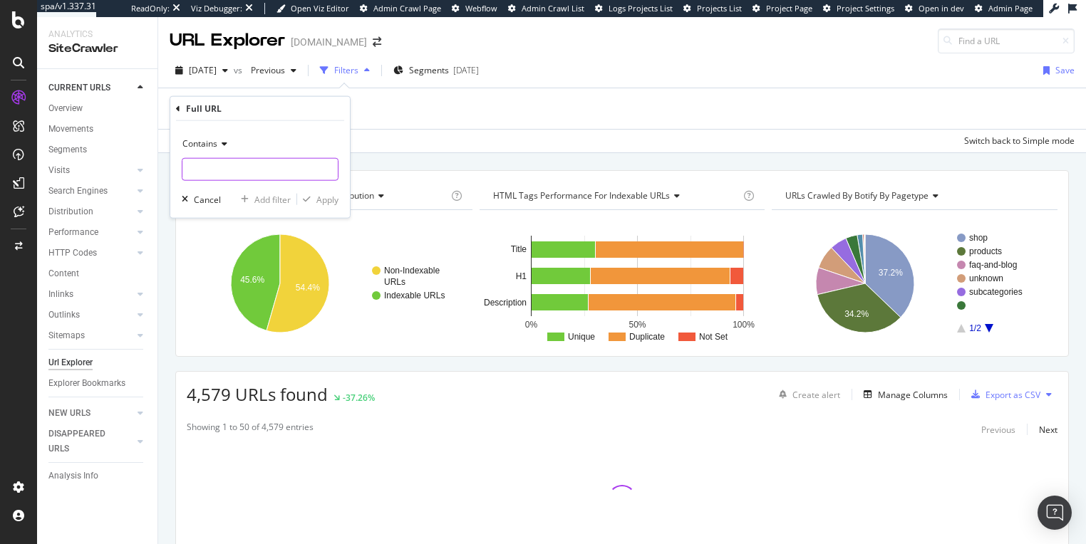
click at [238, 173] on input "text" at bounding box center [259, 169] width 155 height 23
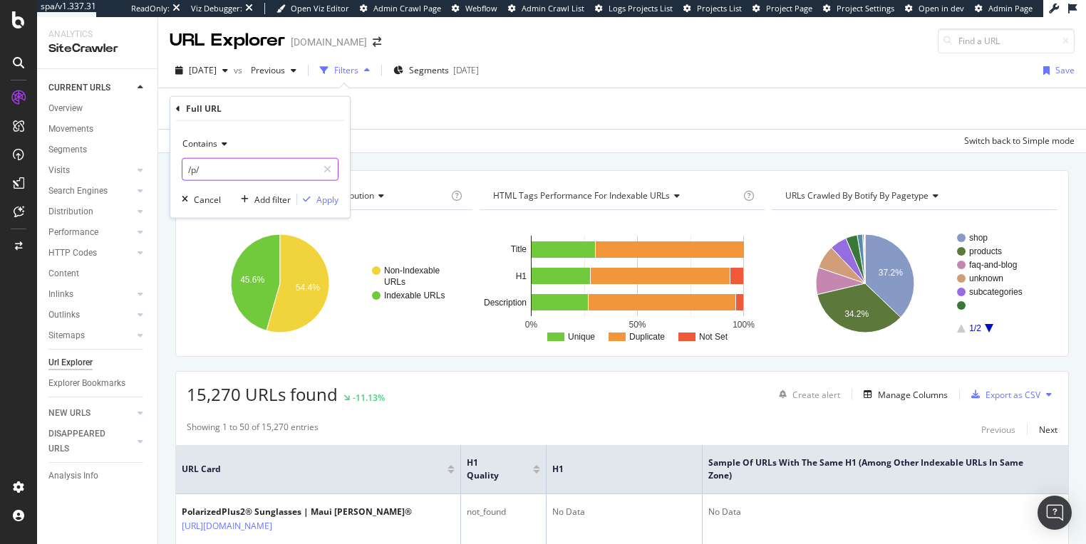
type input "/p/"
click at [326, 199] on div "Apply" at bounding box center [327, 199] width 22 height 12
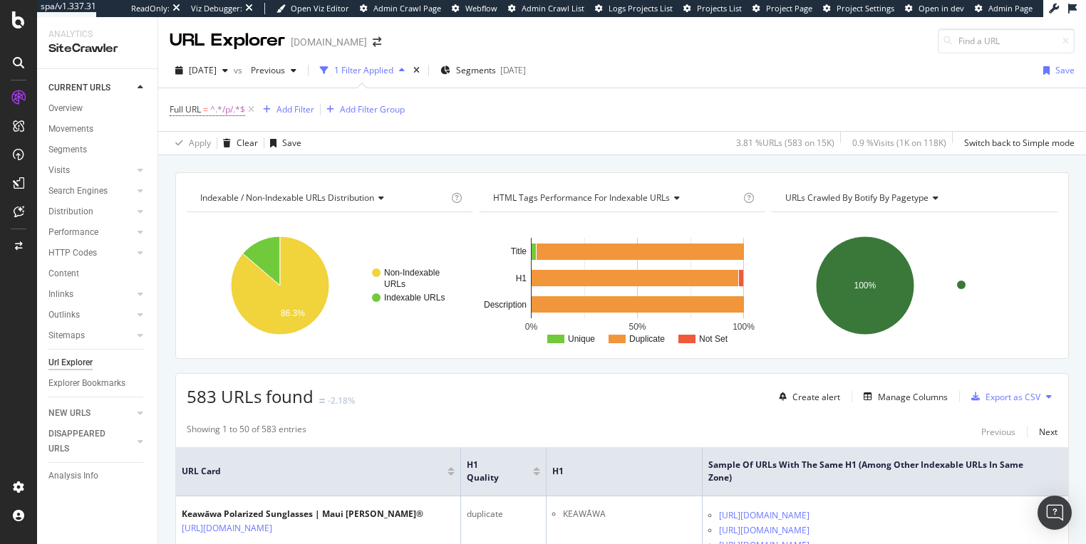
click at [68, 360] on div "Url Explorer" at bounding box center [70, 363] width 44 height 15
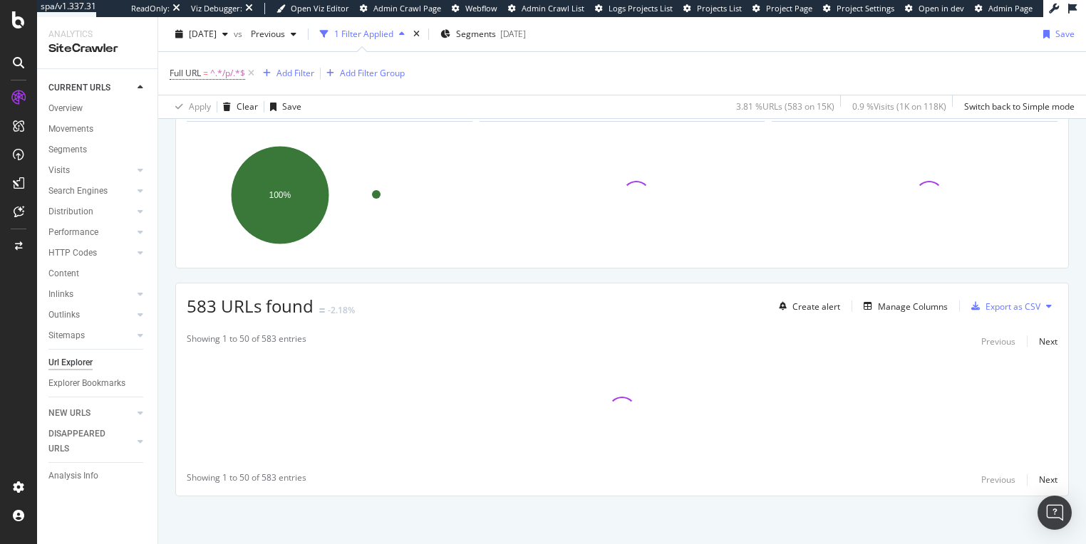
scroll to position [91, 0]
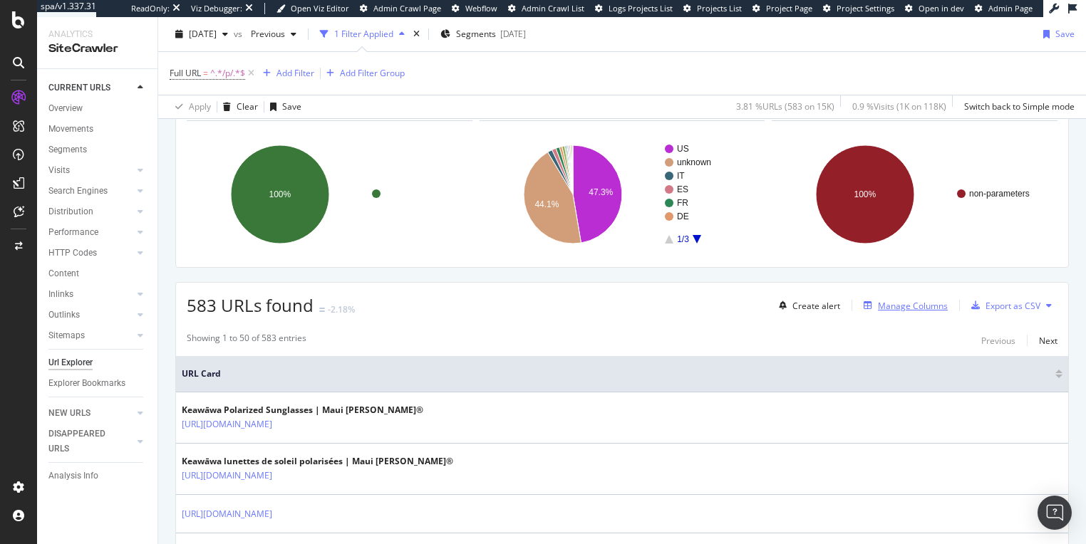
click at [878, 304] on div "Manage Columns" at bounding box center [913, 306] width 70 height 12
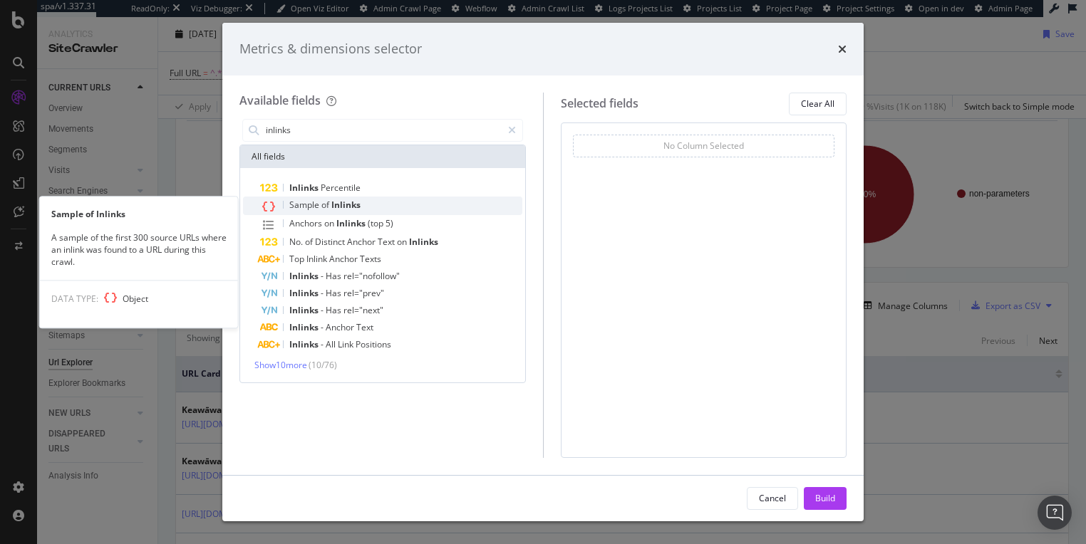
type input "inlinks"
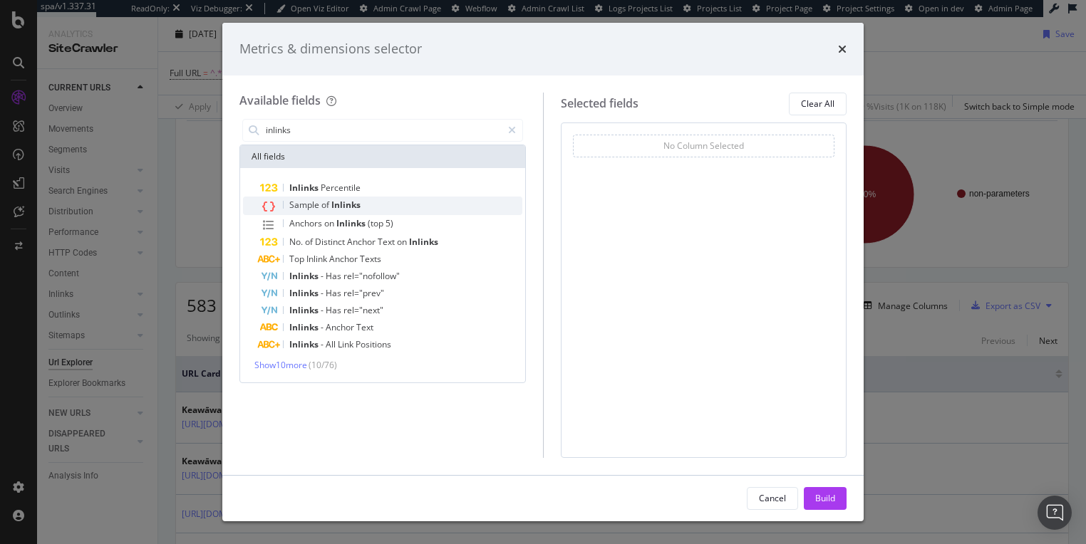
click at [316, 207] on span "Sample" at bounding box center [305, 205] width 32 height 12
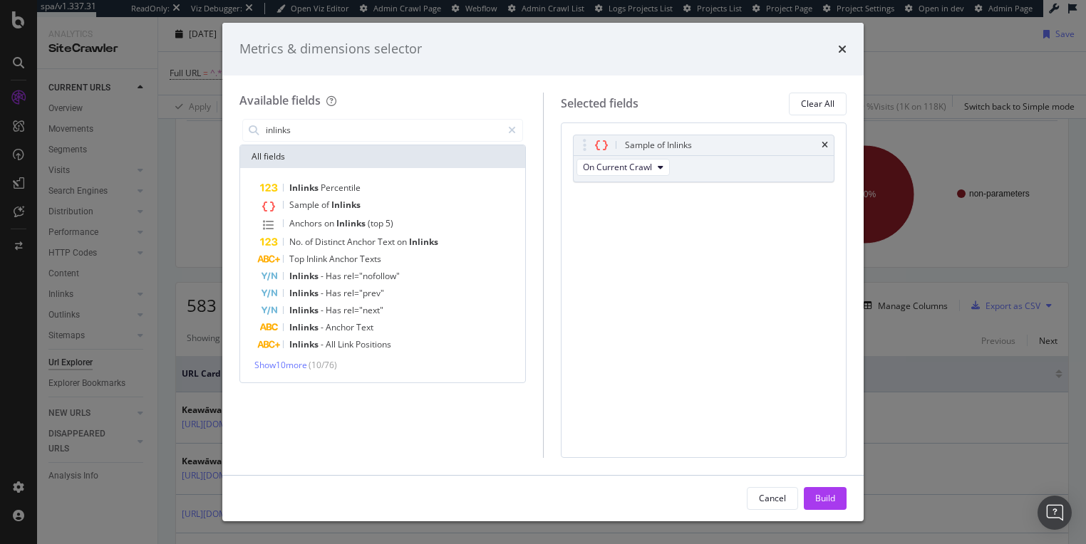
click at [293, 372] on div "Inlinks Percentile Sample of Inlinks Anchors on Inlinks (top 5) No. of Distinct…" at bounding box center [382, 275] width 285 height 214
click at [297, 366] on span "Show 10 more" at bounding box center [280, 365] width 53 height 12
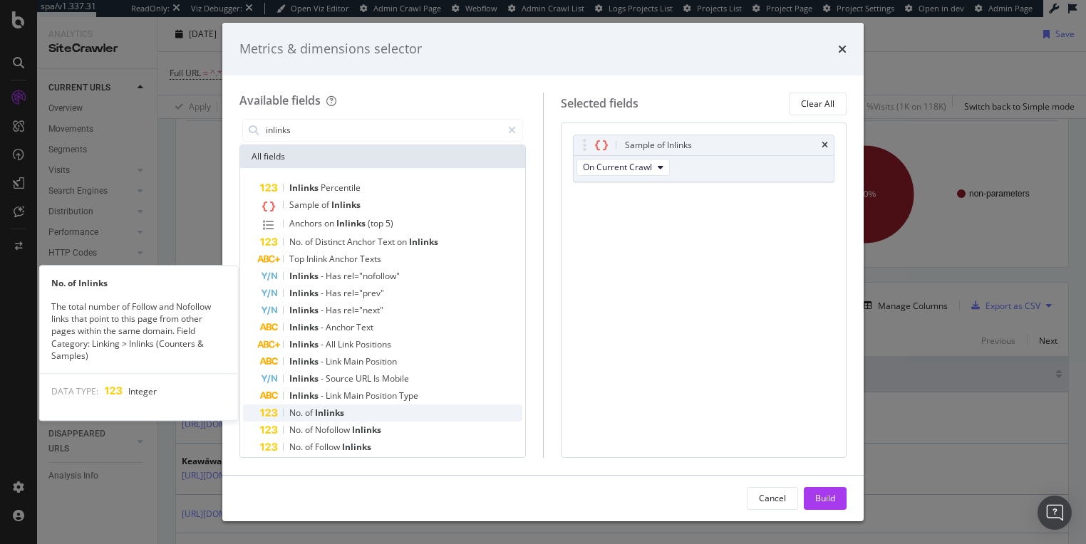
click at [354, 411] on div "No. of Inlinks" at bounding box center [391, 413] width 262 height 17
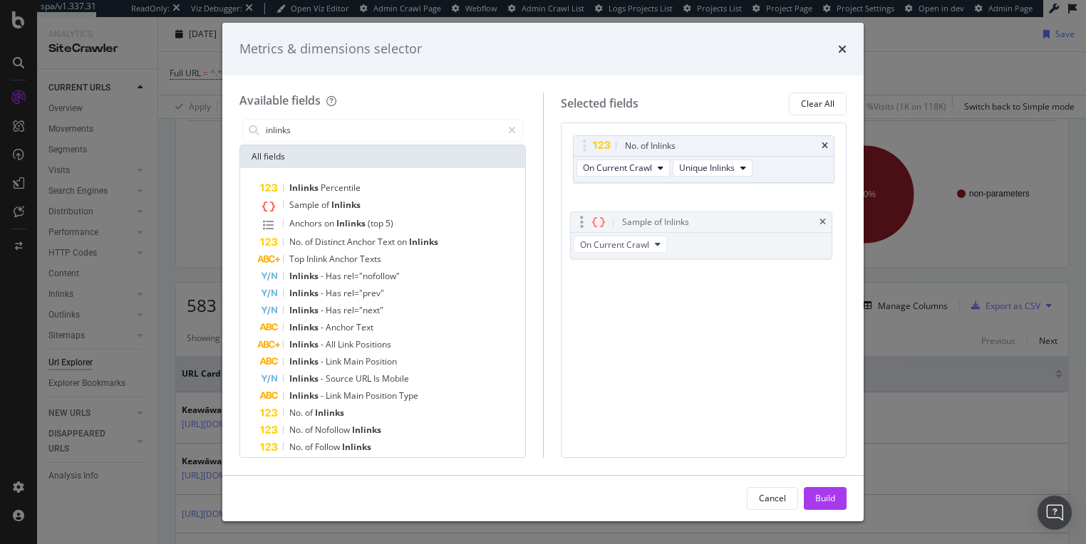
drag, startPoint x: 710, startPoint y: 147, endPoint x: 708, endPoint y: 225, distance: 77.7
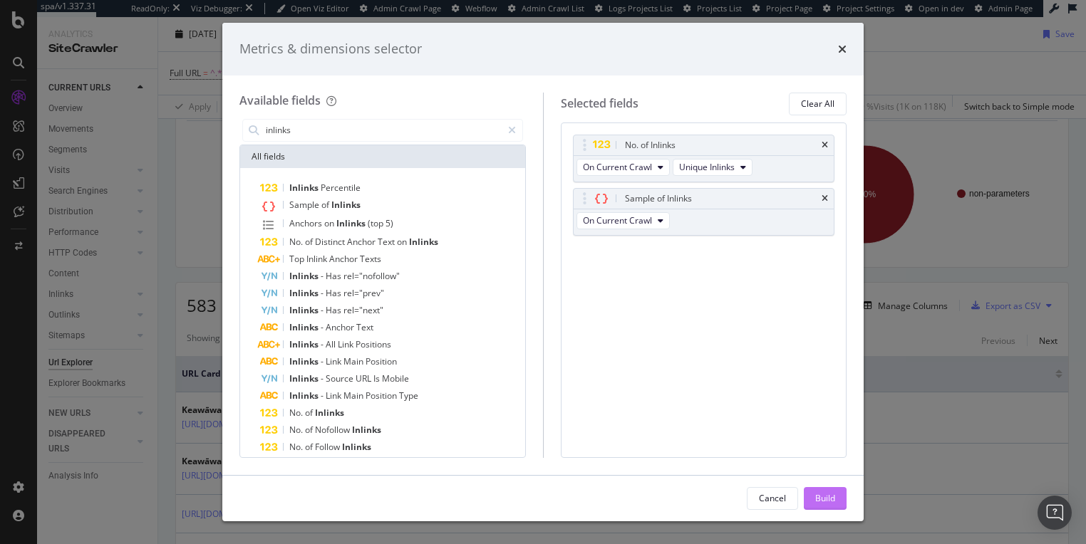
click at [828, 497] on div "Build" at bounding box center [825, 498] width 20 height 12
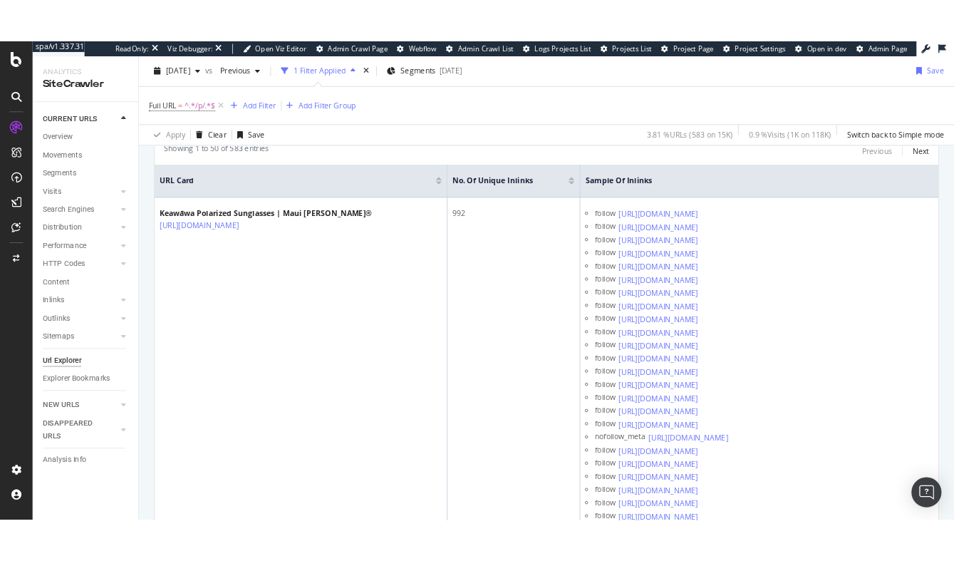
scroll to position [313, 0]
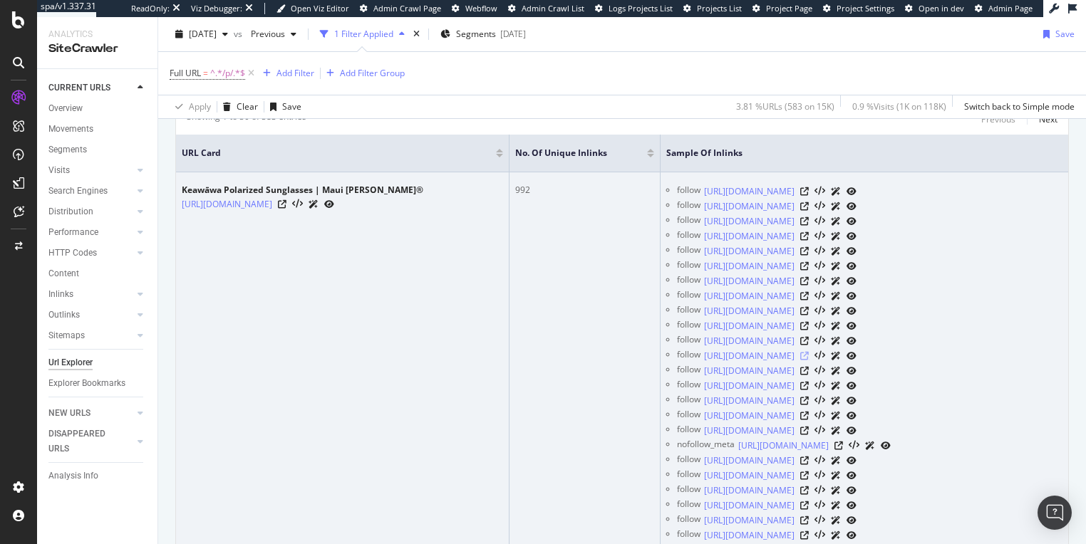
click at [809, 361] on icon at bounding box center [804, 356] width 9 height 9
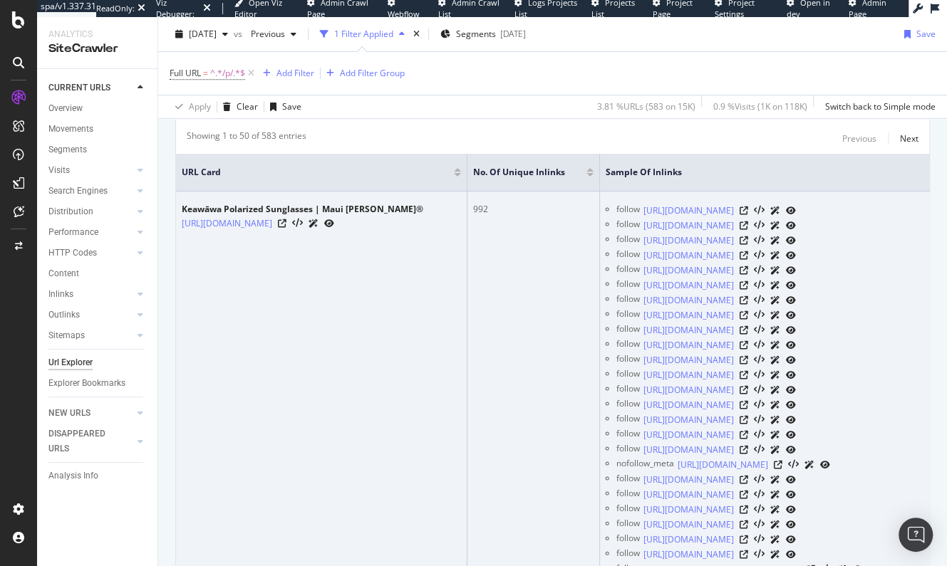
scroll to position [293, 0]
click at [286, 221] on icon at bounding box center [282, 224] width 9 height 9
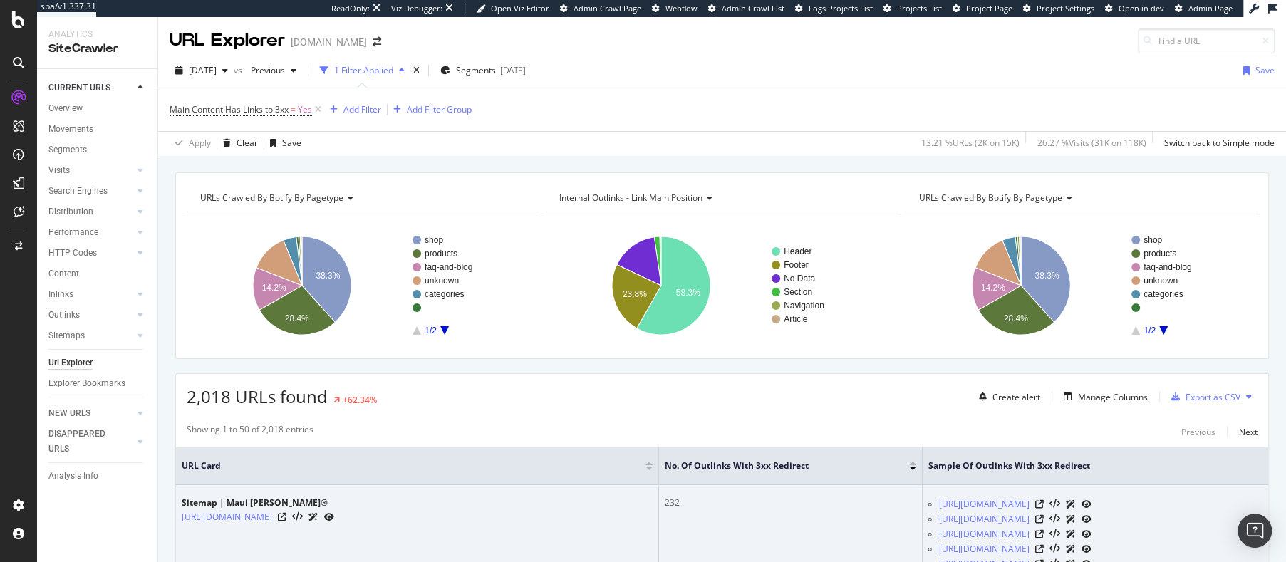
scroll to position [244, 0]
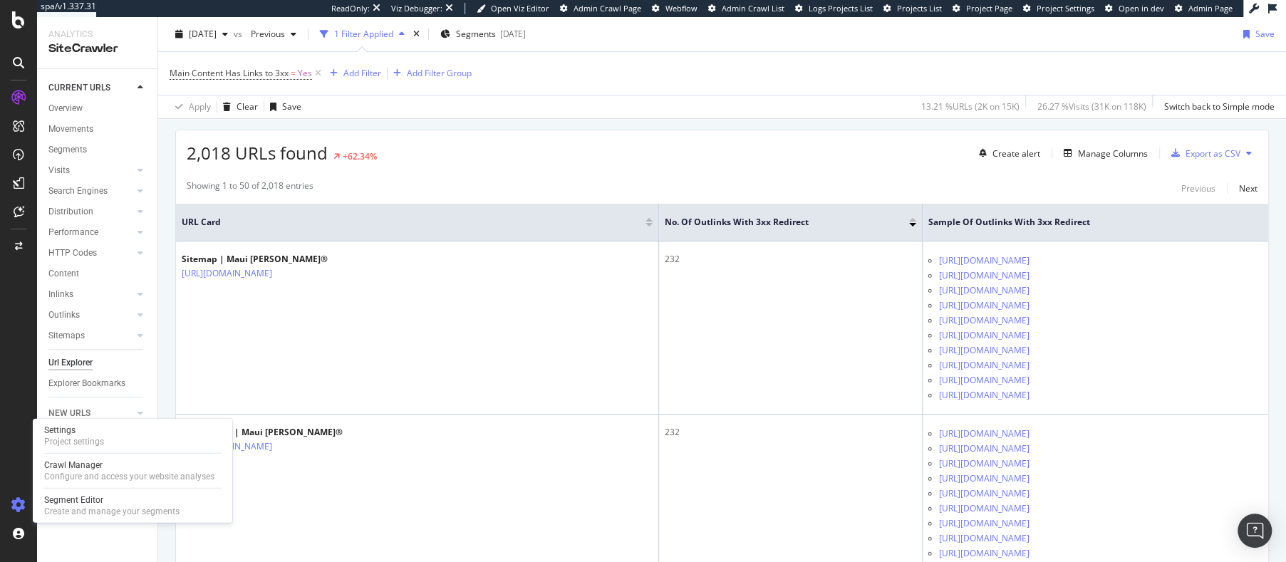
click at [24, 512] on icon at bounding box center [18, 505] width 14 height 14
click at [83, 432] on div "Settings" at bounding box center [74, 430] width 60 height 11
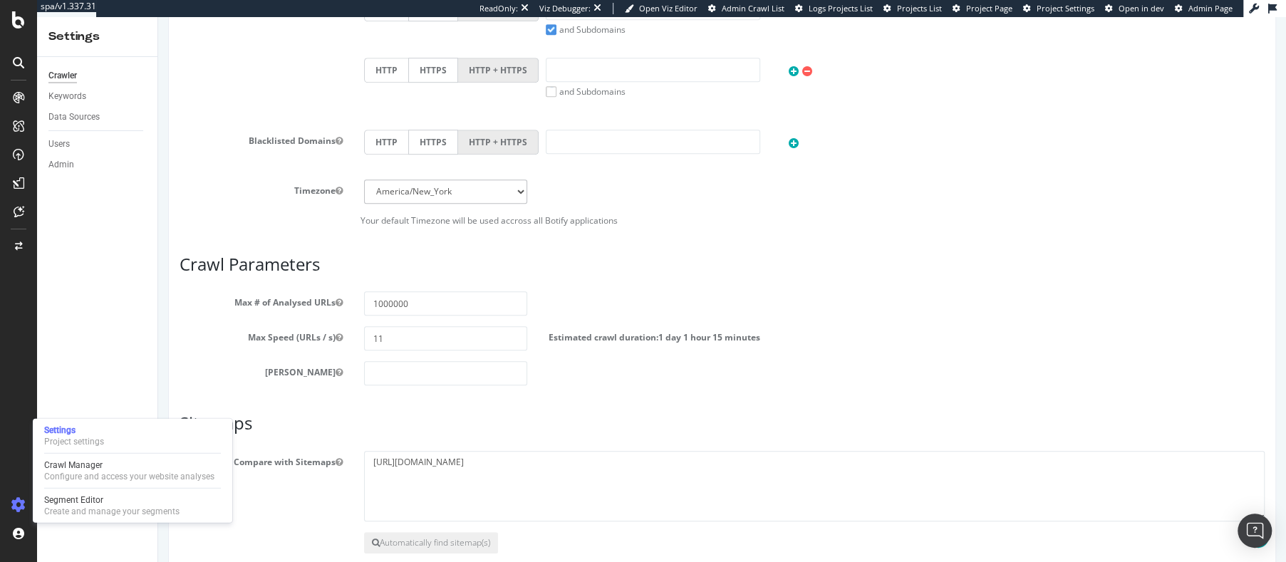
scroll to position [541, 0]
click at [61, 146] on div "Users" at bounding box center [58, 144] width 21 height 15
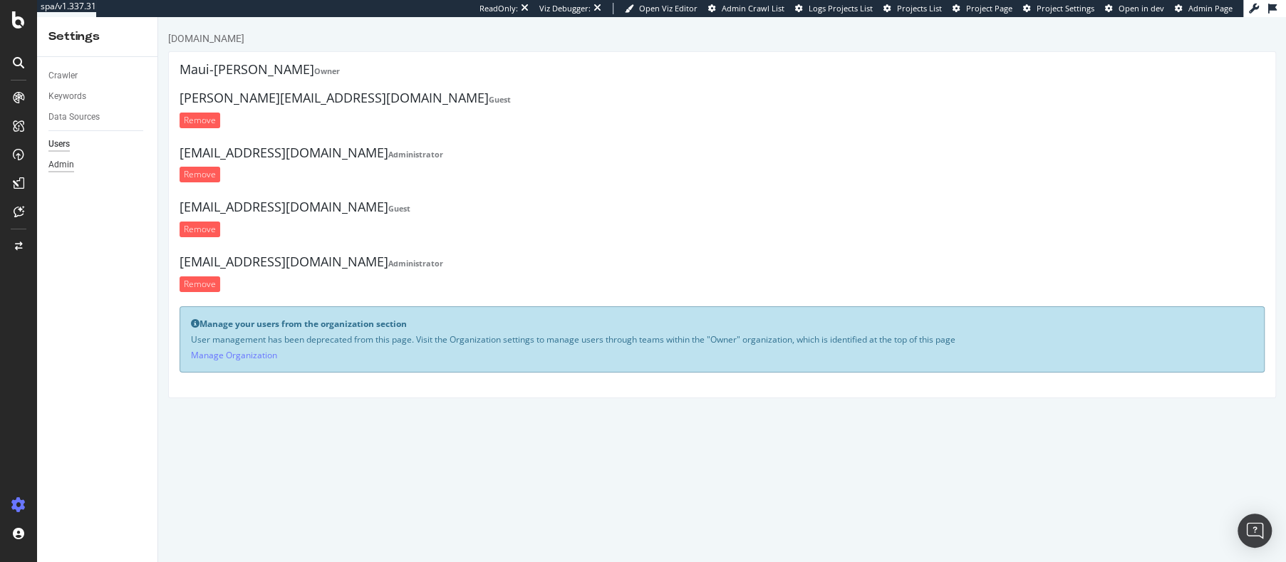
click at [61, 162] on div "Admin" at bounding box center [61, 164] width 26 height 15
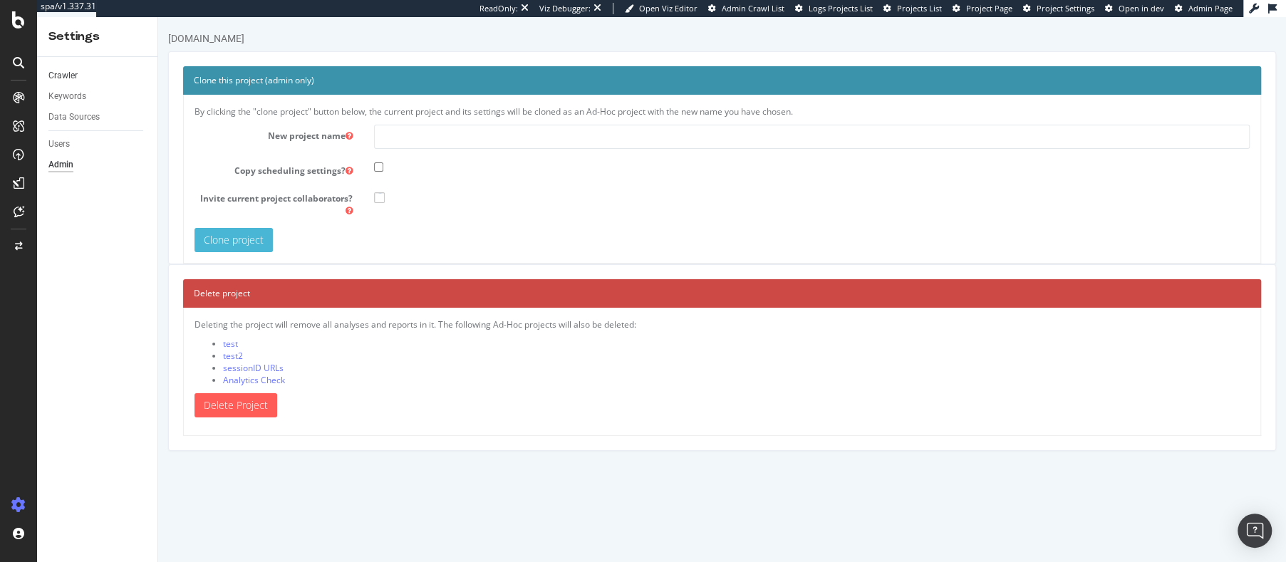
click at [77, 74] on link "Crawler" at bounding box center [97, 75] width 99 height 15
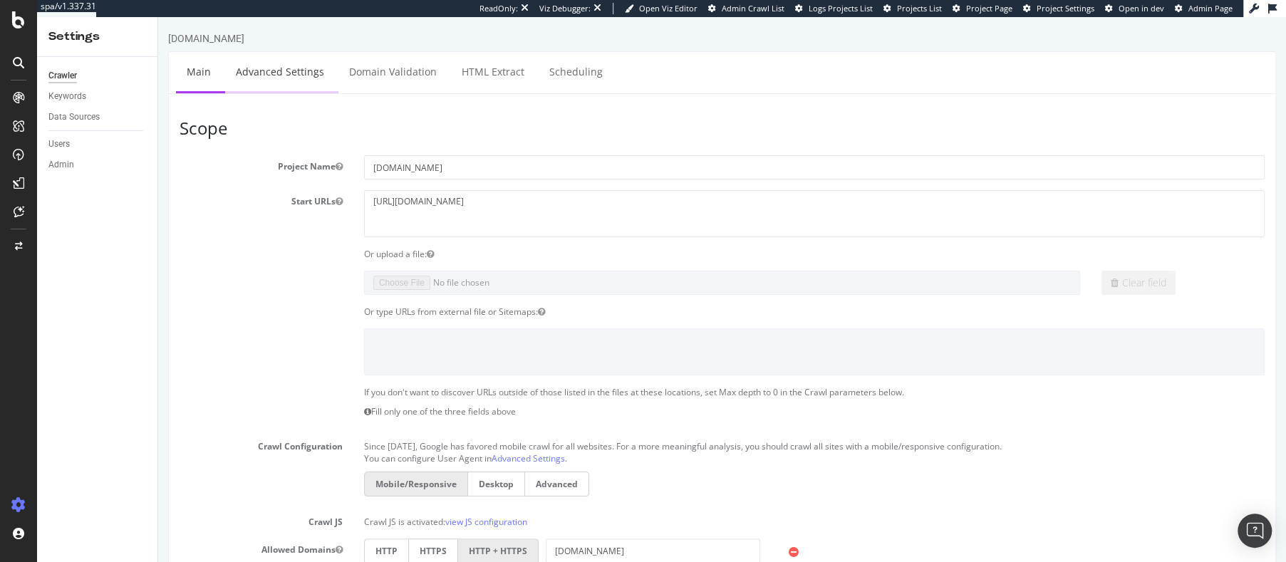
click at [292, 76] on link "Advanced Settings" at bounding box center [280, 71] width 110 height 39
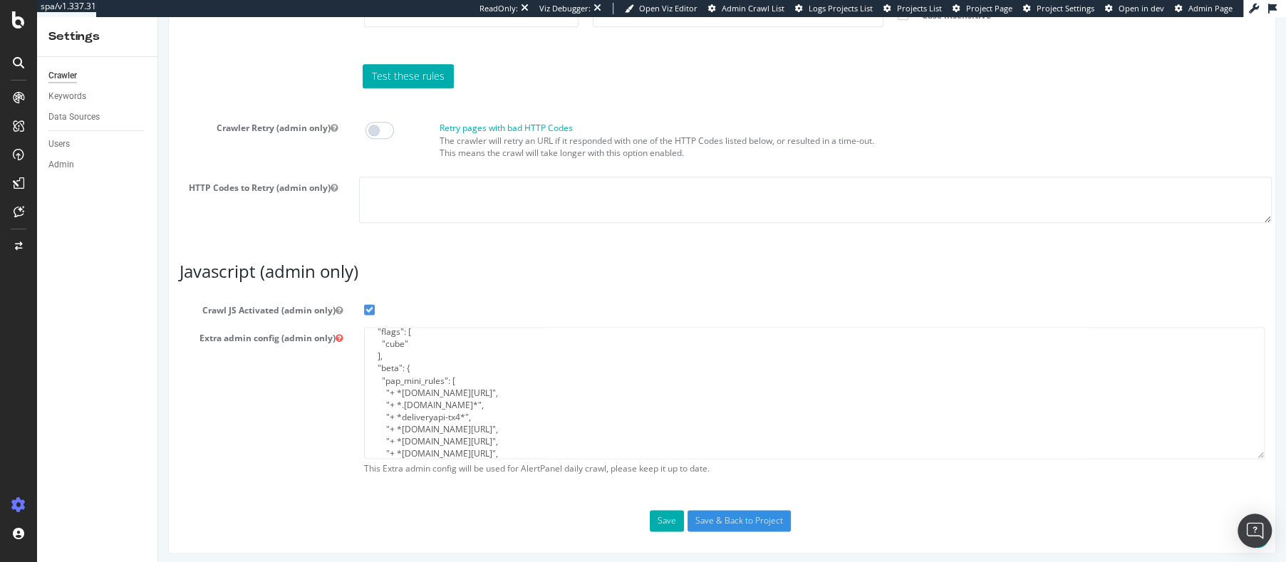
scroll to position [19, 0]
drag, startPoint x: 479, startPoint y: 399, endPoint x: 311, endPoint y: 395, distance: 168.2
click at [311, 395] on div "Extra admin config (admin only) { "flags": [ "cube" ], "beta": { "pap_mini_rule…" at bounding box center [722, 404] width 1107 height 155
click at [435, 394] on textarea "{ "flags": [ "cube" ], "beta": { "pap_mini_rules": [ "+ *[DOMAIN_NAME][URL]", "…" at bounding box center [814, 393] width 901 height 132
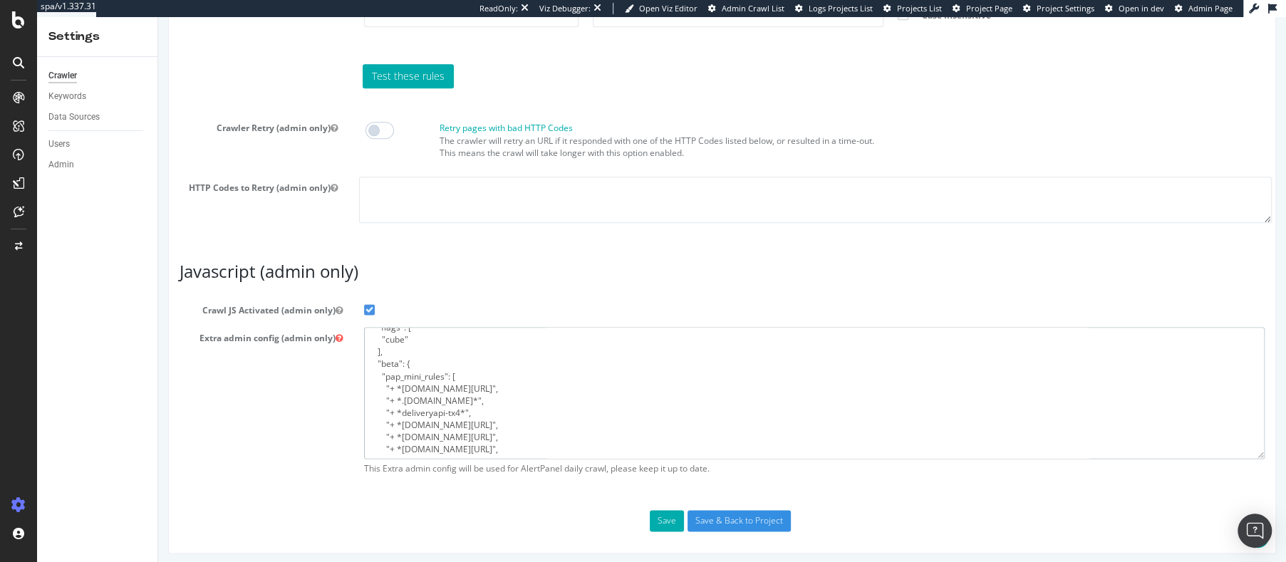
drag, startPoint x: 446, startPoint y: 395, endPoint x: 389, endPoint y: 395, distance: 57.0
click at [389, 395] on textarea "{ "flags": [ "cube" ], "beta": { "pap_mini_rules": [ "+ *[DOMAIN_NAME][URL]", "…" at bounding box center [814, 393] width 901 height 132
paste textarea "[DOMAIN_NAME]/"
drag, startPoint x: 462, startPoint y: 395, endPoint x: 343, endPoint y: 397, distance: 119.0
click at [343, 397] on div "Extra admin config (admin only) { "flags": [ "cube" ], "beta": { "pap_mini_rule…" at bounding box center [722, 404] width 1107 height 155
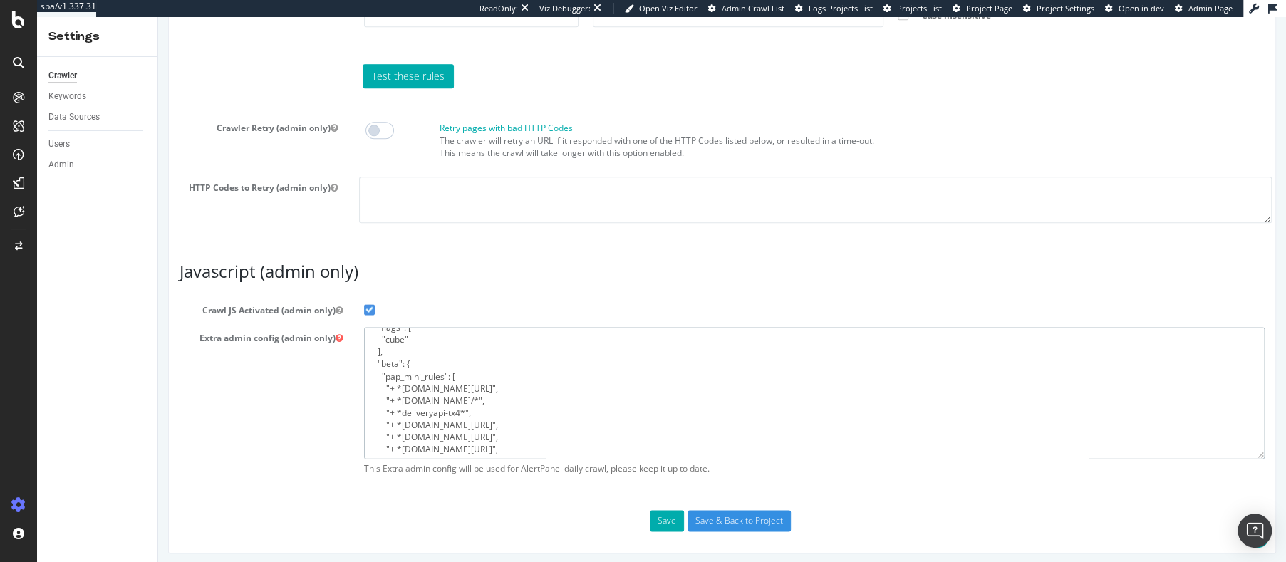
type textarea "{ "flags": [ "cube" ], "beta": { "pap_mini_rules": [ "+ *[DOMAIN_NAME][URL]", "…"
click at [662, 516] on button "Save" at bounding box center [667, 520] width 34 height 21
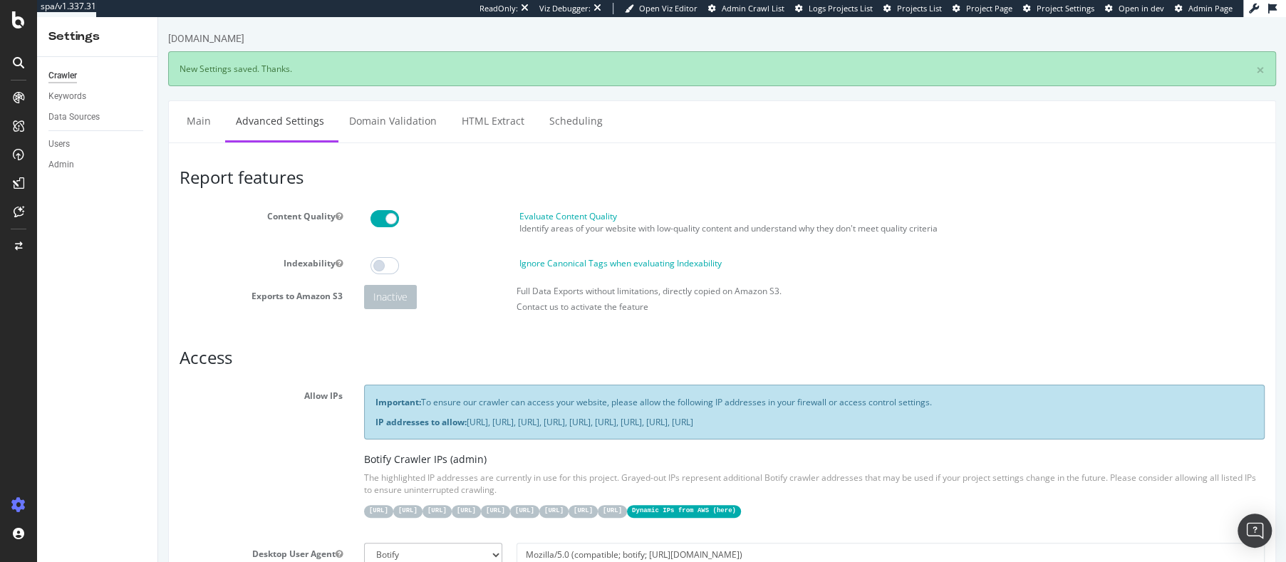
scroll to position [0, 0]
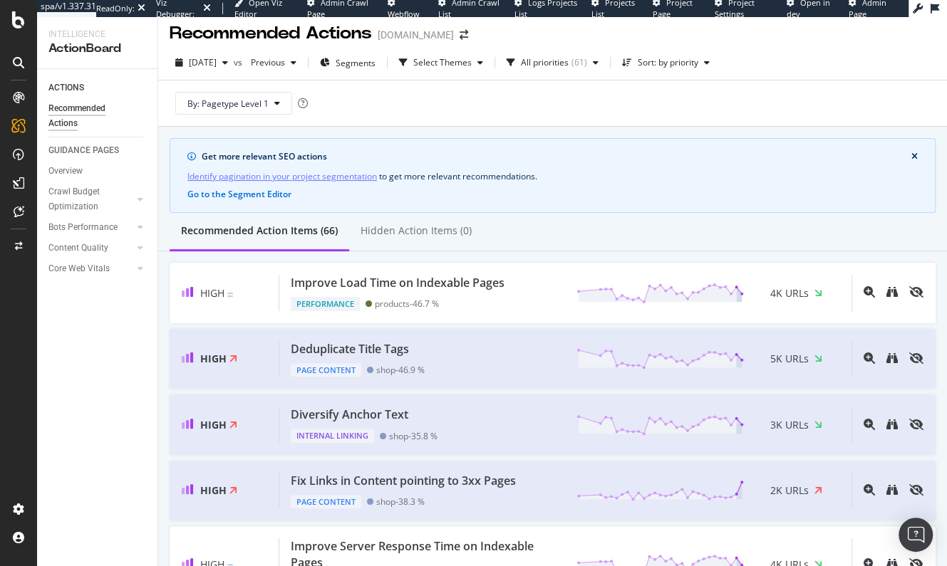
scroll to position [6, 0]
